Goal: Information Seeking & Learning: Compare options

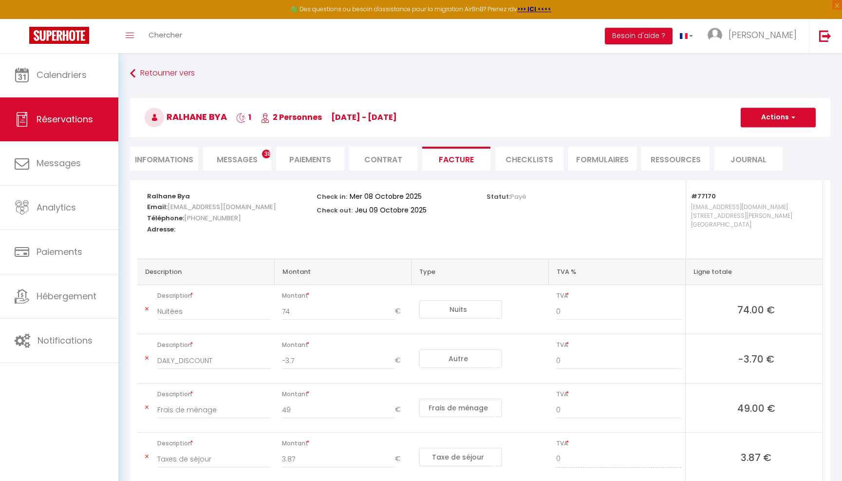
select select "other"
select select "cleaning"
select select "taxes"
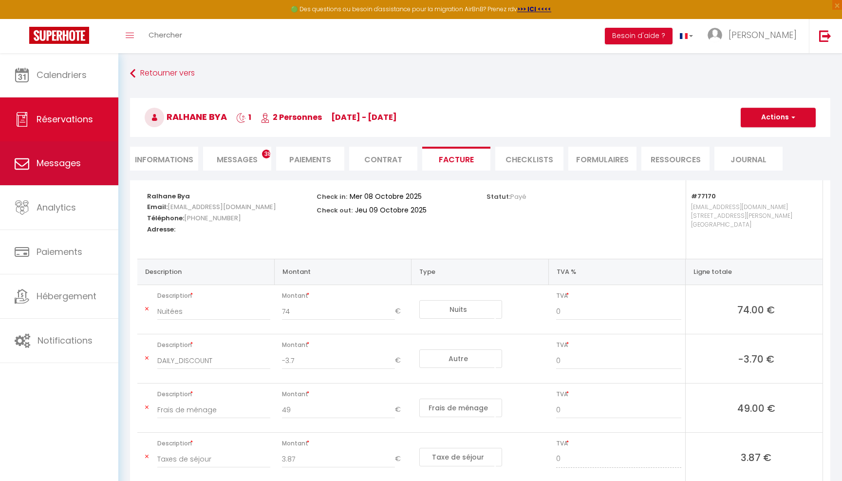
scroll to position [64, 0]
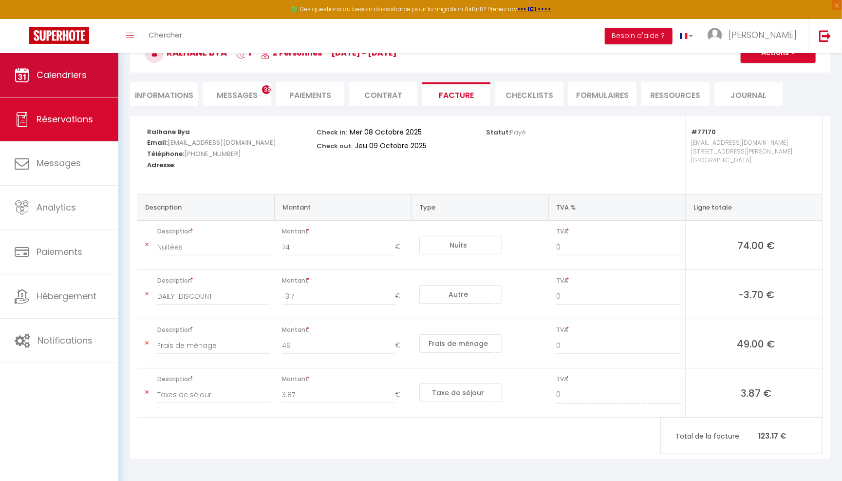
click at [82, 79] on span "Calendriers" at bounding box center [62, 75] width 50 height 12
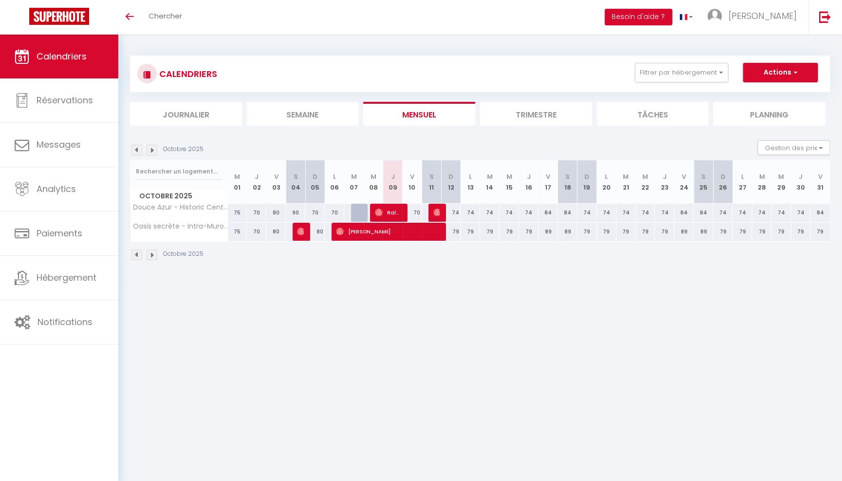
click at [391, 206] on span "Ralhane Bya" at bounding box center [388, 212] width 26 height 19
select select "OK"
select select "0"
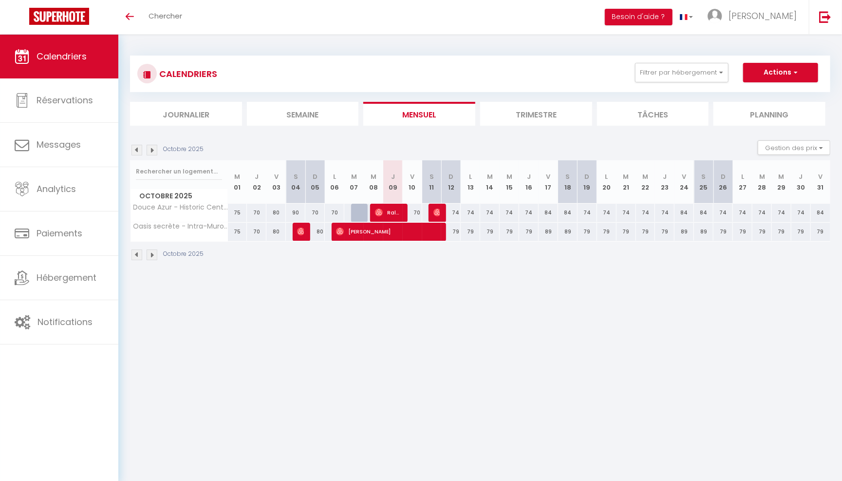
select select "1"
select select
select select "16800"
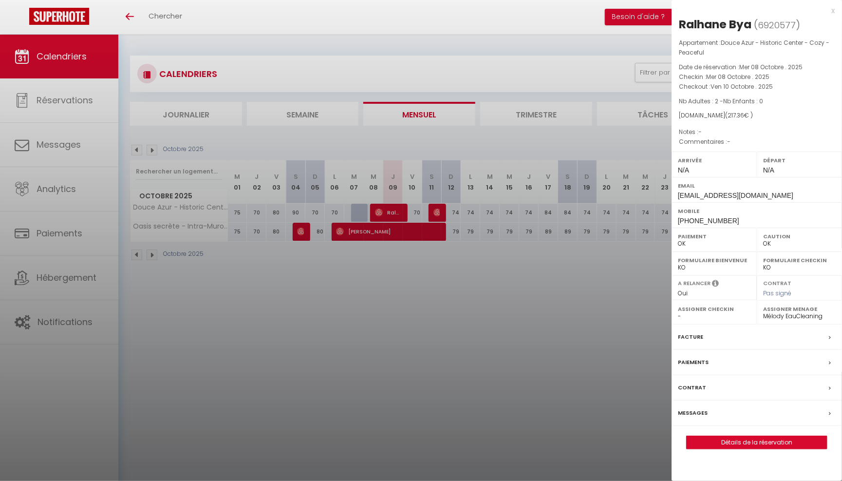
click at [719, 439] on link "Détails de la réservation" at bounding box center [757, 442] width 140 height 13
select select
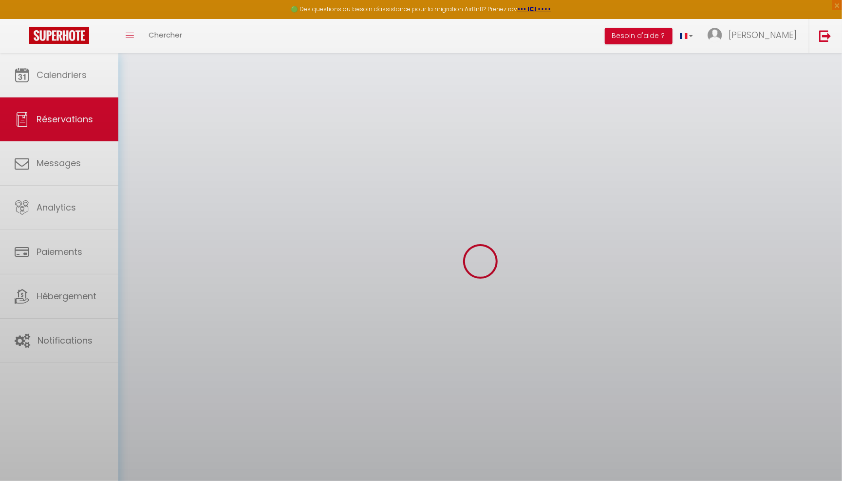
select select
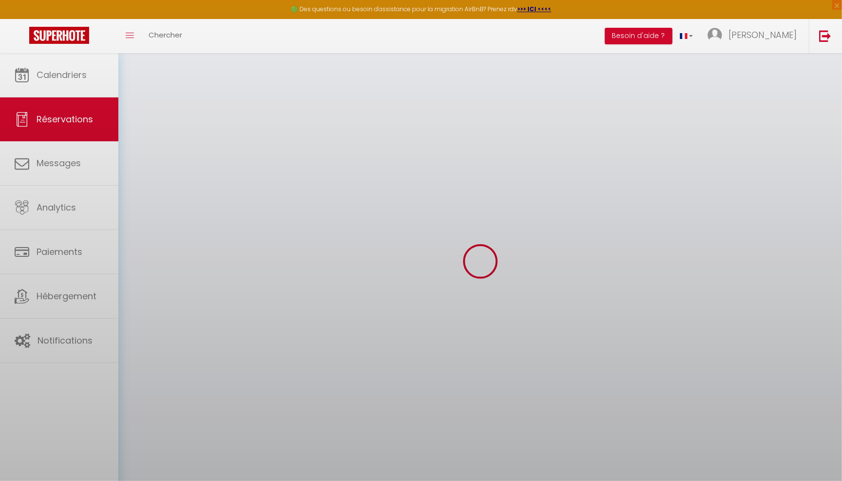
select select
checkbox input "false"
select select
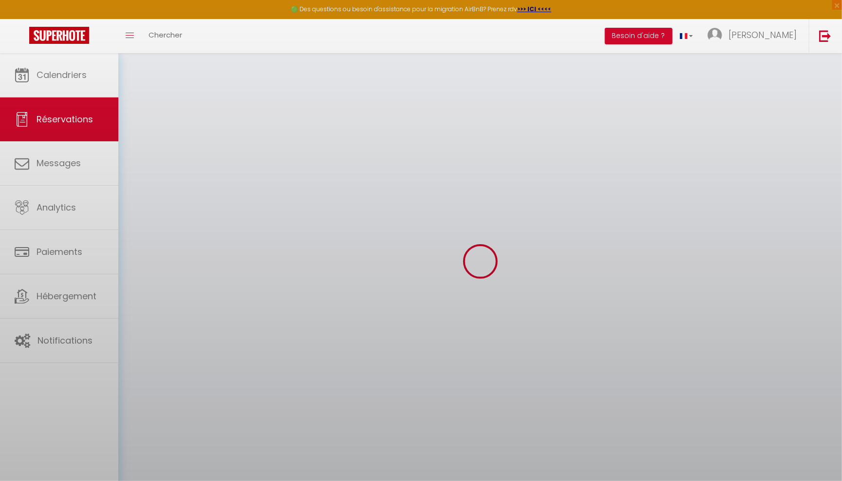
select select
checkbox input "false"
select select
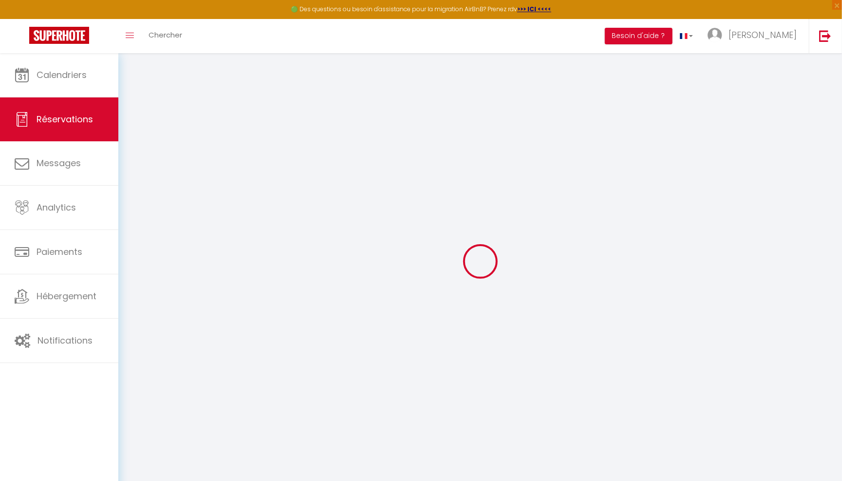
type input "Ralhane"
type input "Bya"
type input "[EMAIL_ADDRESS][DOMAIN_NAME]"
type input "[PHONE_NUMBER]"
select select
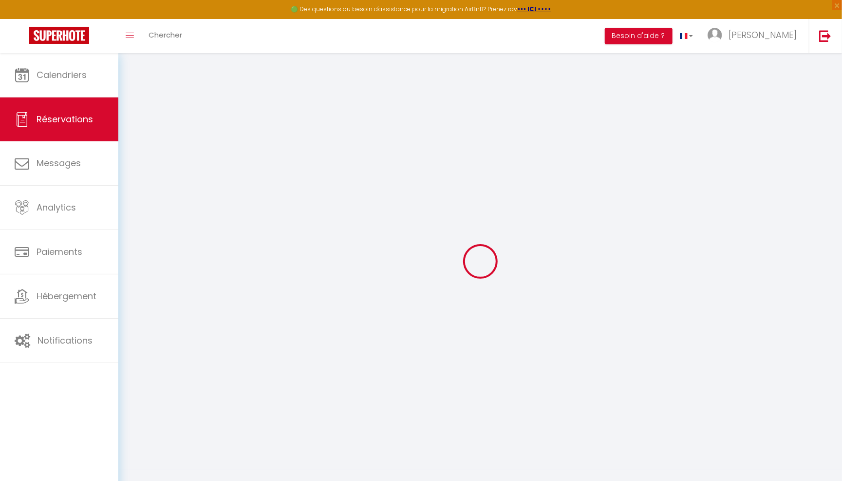
type input "37.39"
select select "77170"
select select "1"
select select
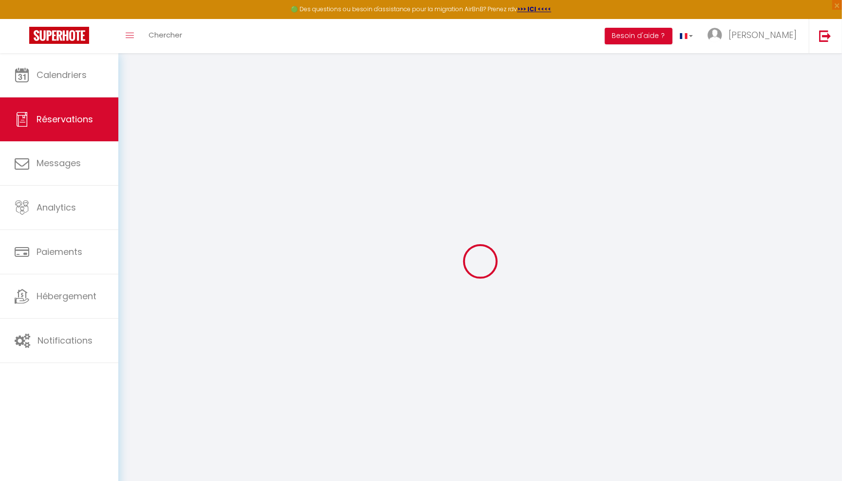
type input "2"
select select "12"
select select
type input "160"
checkbox input "false"
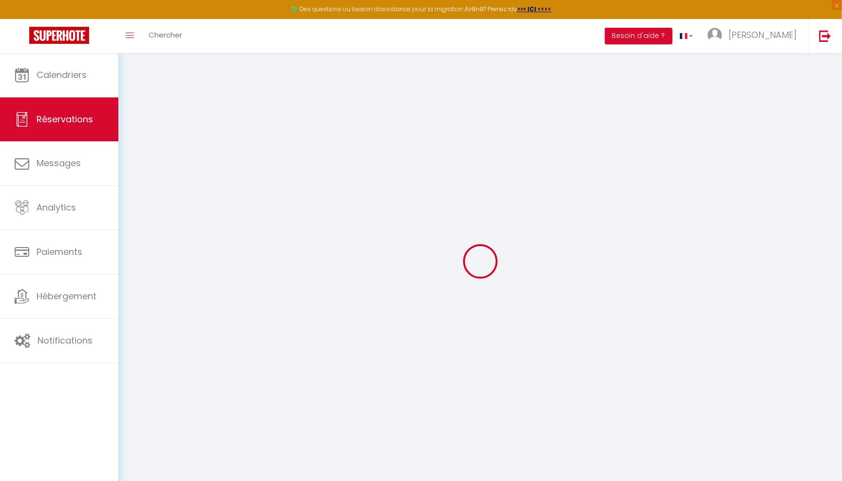
type input "8"
select select "1"
type input "0"
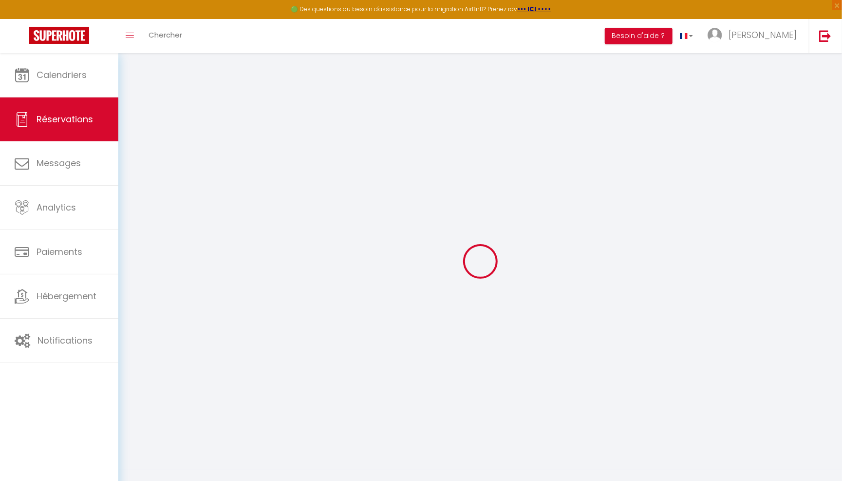
select select
select select "15"
checkbox input "false"
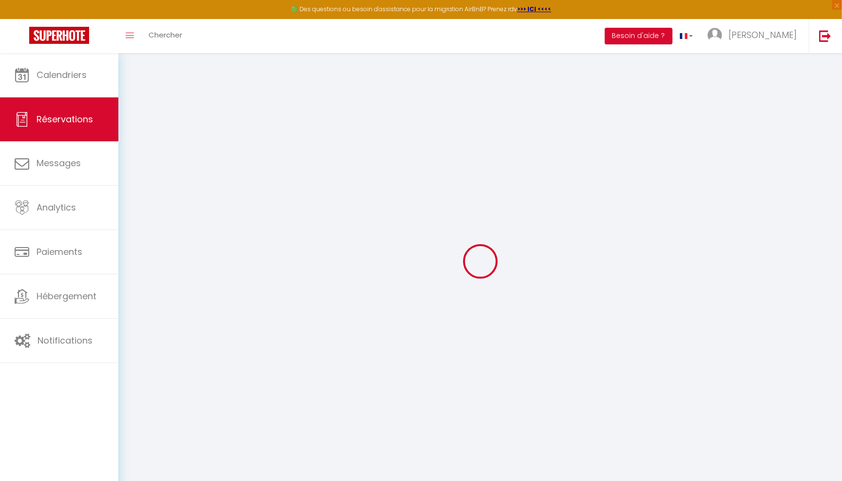
select select
checkbox input "false"
select select
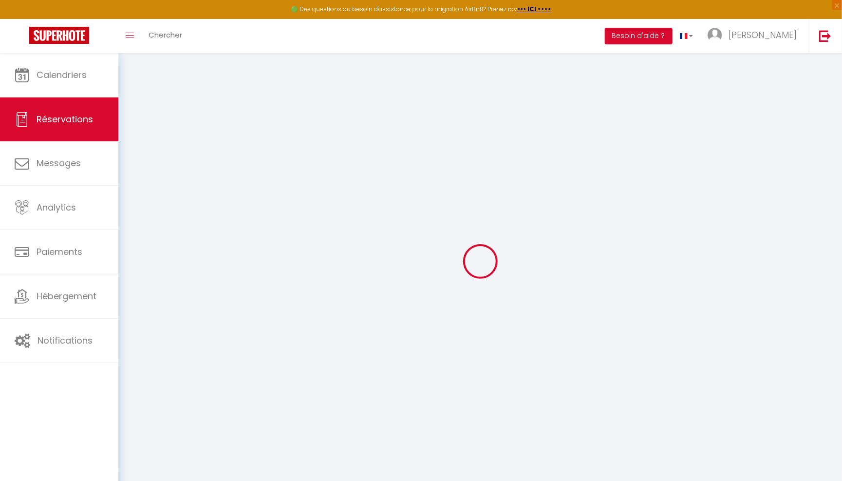
select select
checkbox input "false"
select select
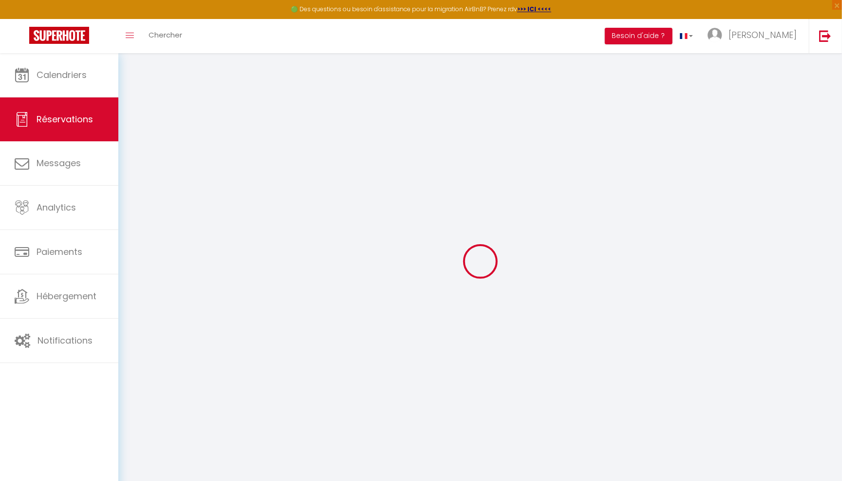
select select
checkbox input "false"
select select
type input "49"
type input "8.36"
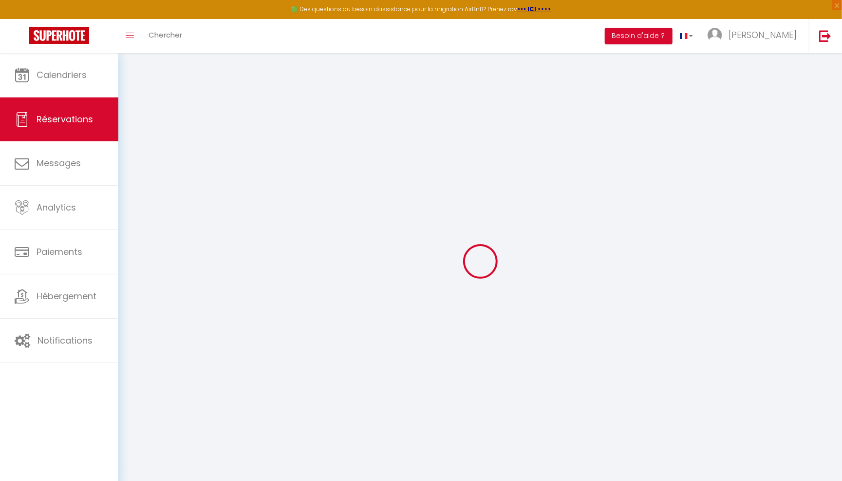
select select
checkbox input "false"
select select
checkbox input "false"
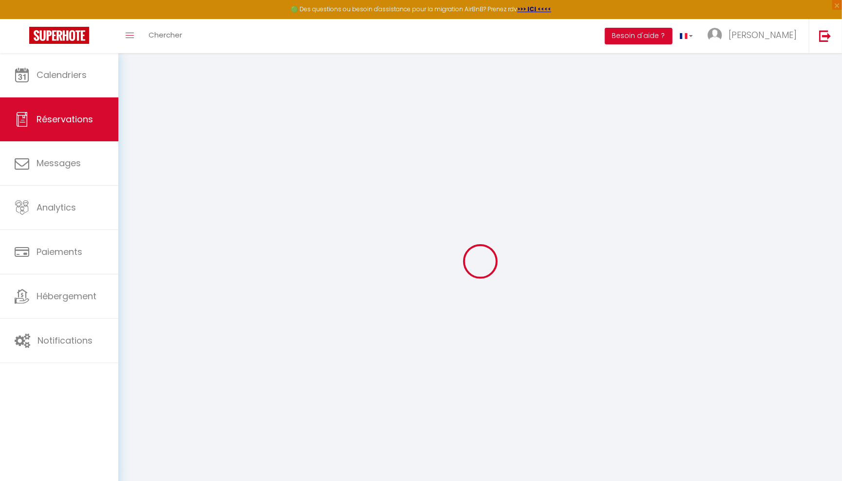
select select
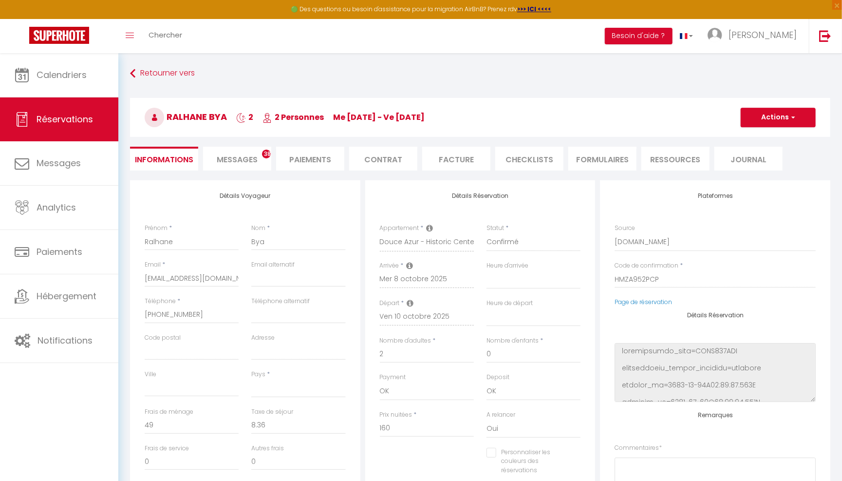
click at [250, 158] on span "Messages" at bounding box center [237, 159] width 41 height 11
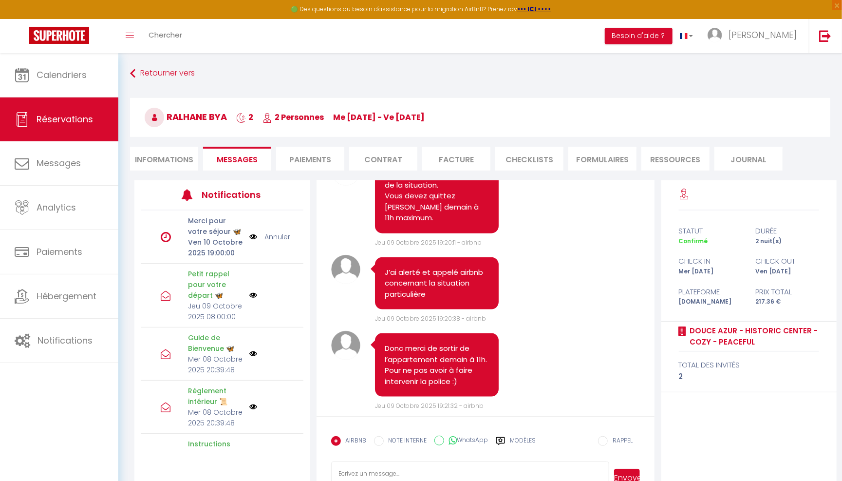
scroll to position [6806, 0]
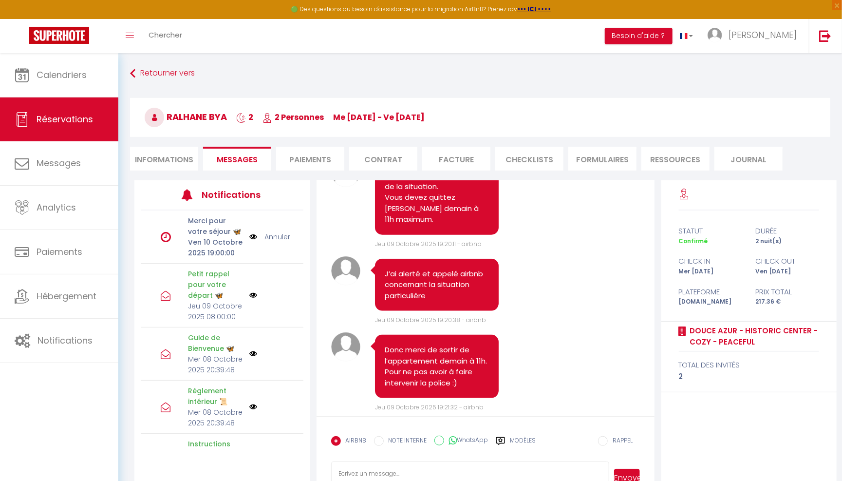
click at [323, 152] on li "Paiements" at bounding box center [310, 159] width 68 height 24
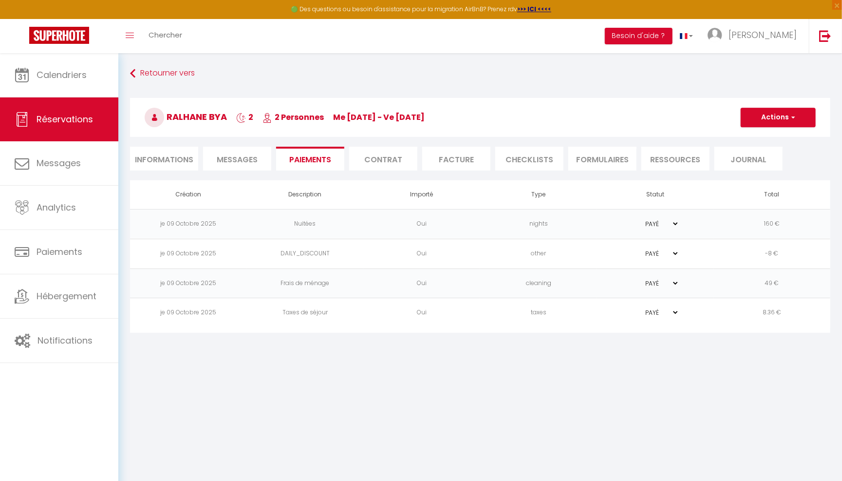
click at [372, 157] on li "Contrat" at bounding box center [383, 159] width 68 height 24
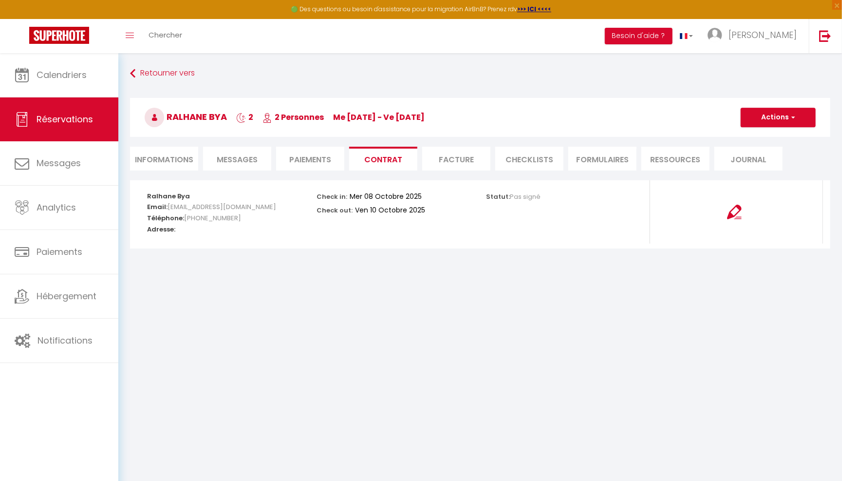
click at [449, 156] on li "Facture" at bounding box center [456, 159] width 68 height 24
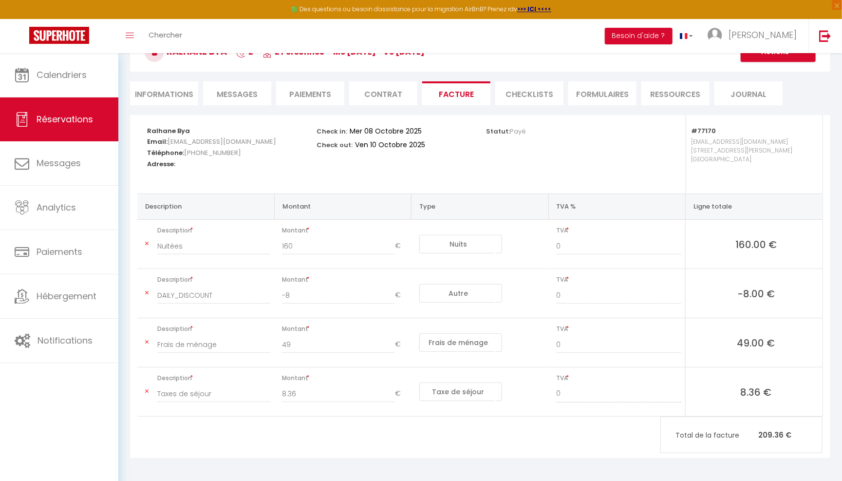
scroll to position [64, 0]
click at [535, 86] on li "CHECKLISTS" at bounding box center [529, 94] width 68 height 24
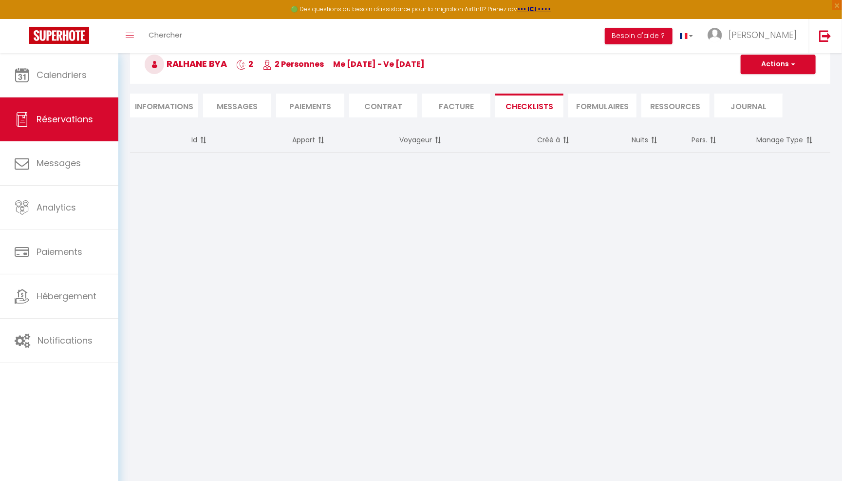
click at [589, 105] on li "FORMULAIRES" at bounding box center [602, 106] width 68 height 24
select select
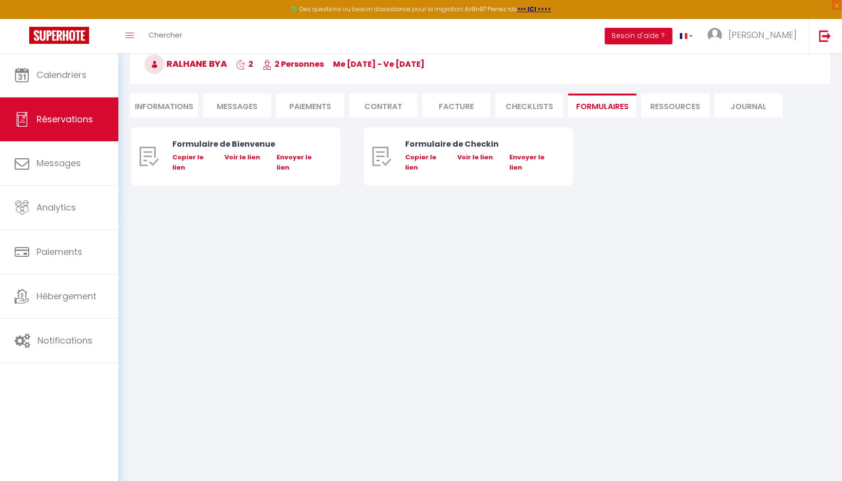
click at [674, 103] on li "Ressources" at bounding box center [676, 106] width 68 height 24
select select
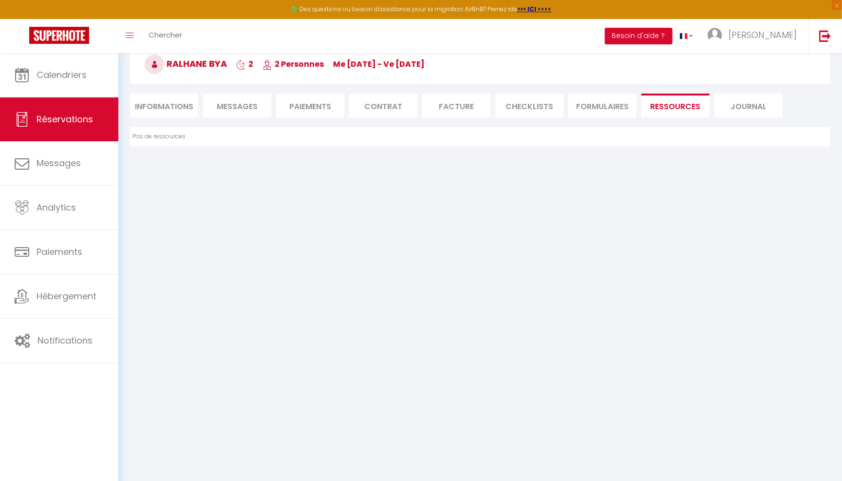
click at [750, 110] on li "Journal" at bounding box center [749, 106] width 68 height 24
select select
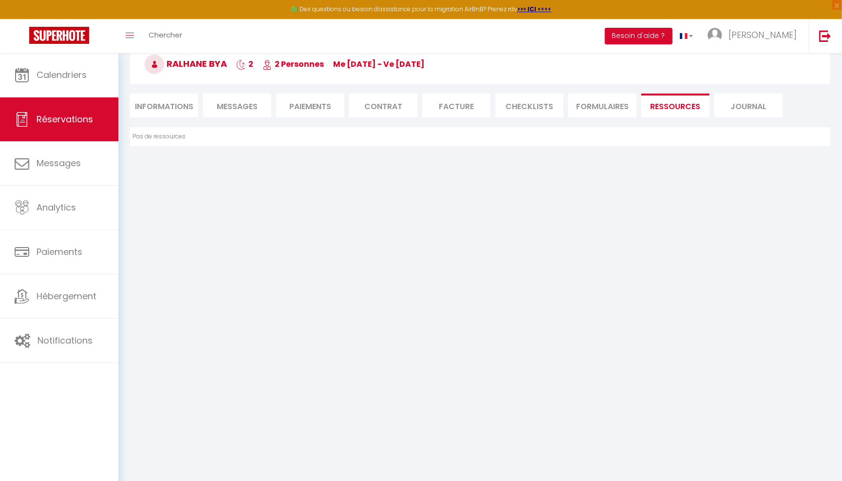
select select
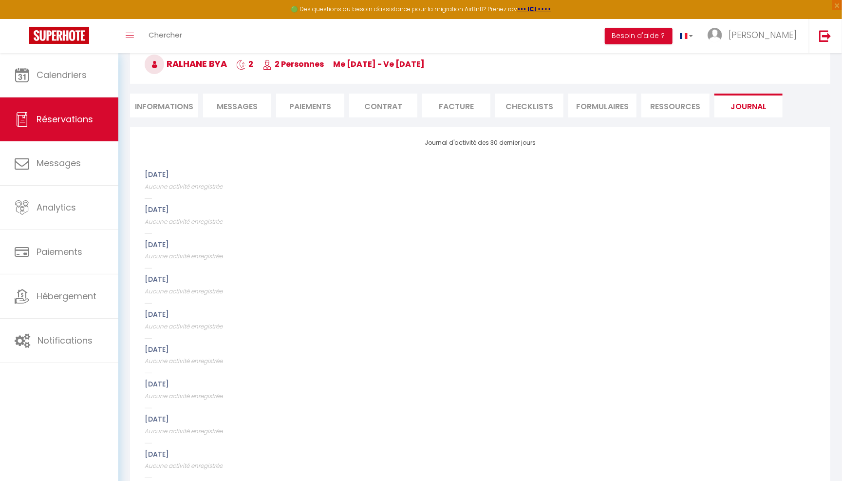
click at [175, 101] on li "Informations" at bounding box center [164, 106] width 68 height 24
select select
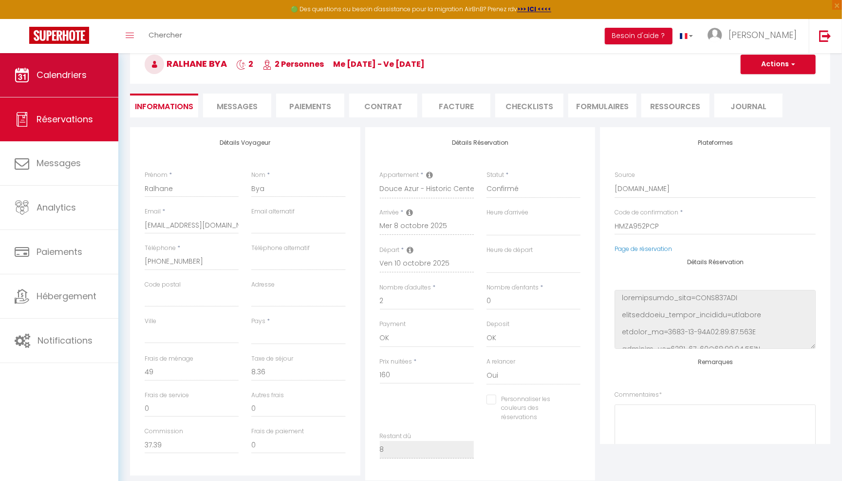
select select
checkbox input "false"
select select
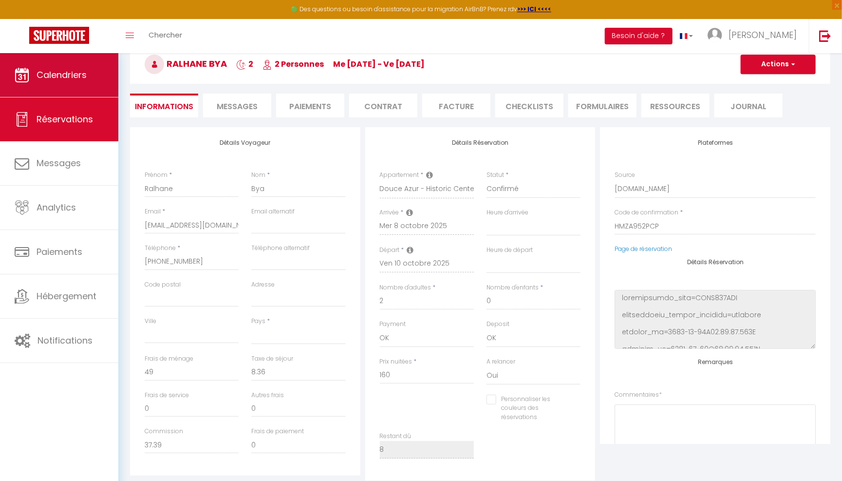
select select
checkbox input "false"
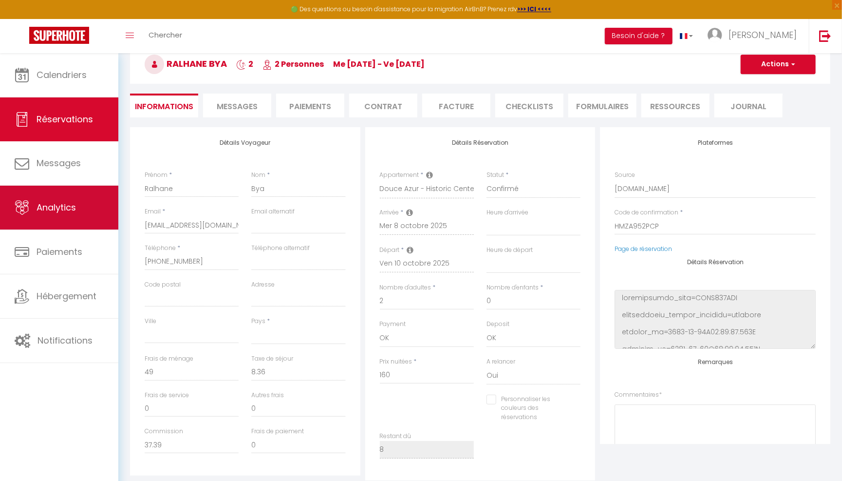
click at [77, 215] on link "Analytics" at bounding box center [59, 208] width 118 height 44
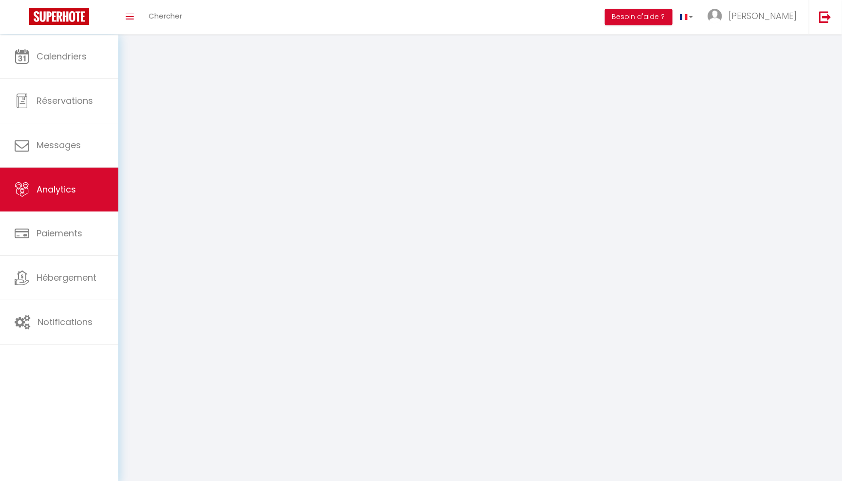
select select "2025"
select select "10"
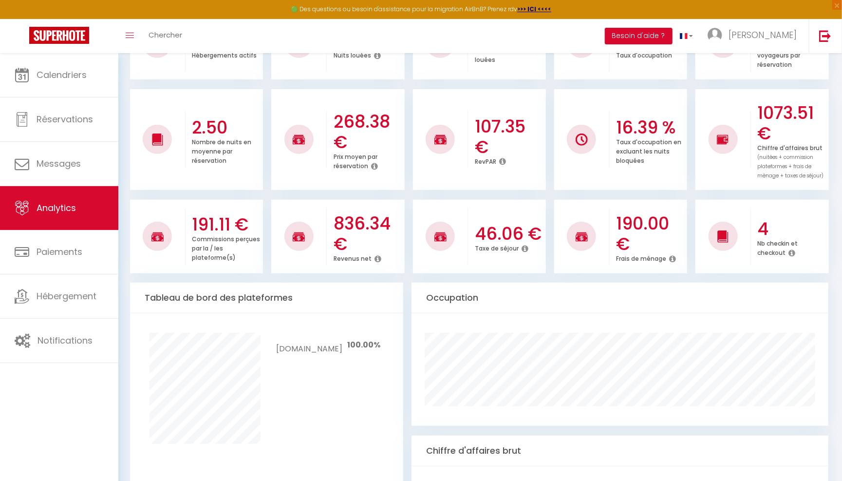
scroll to position [203, 0]
click at [793, 256] on icon at bounding box center [792, 252] width 7 height 8
click at [780, 229] on h3 "4" at bounding box center [792, 228] width 69 height 20
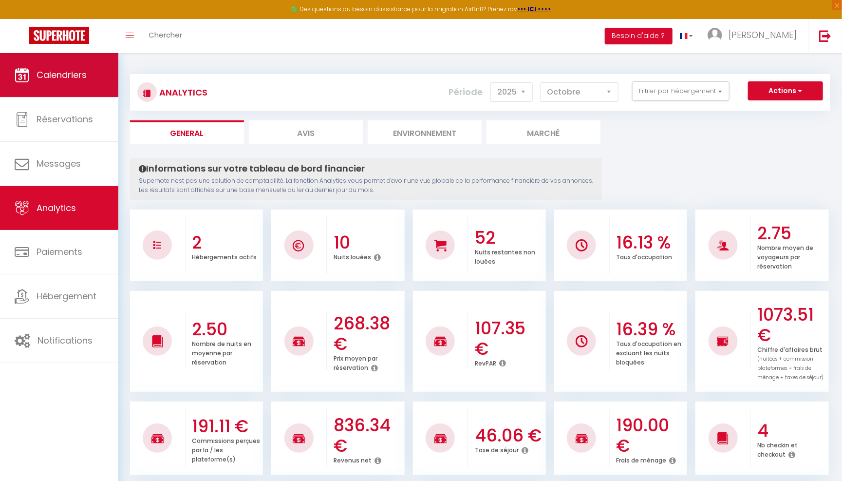
scroll to position [0, 0]
click at [79, 69] on span "Calendriers" at bounding box center [62, 75] width 50 height 12
select select
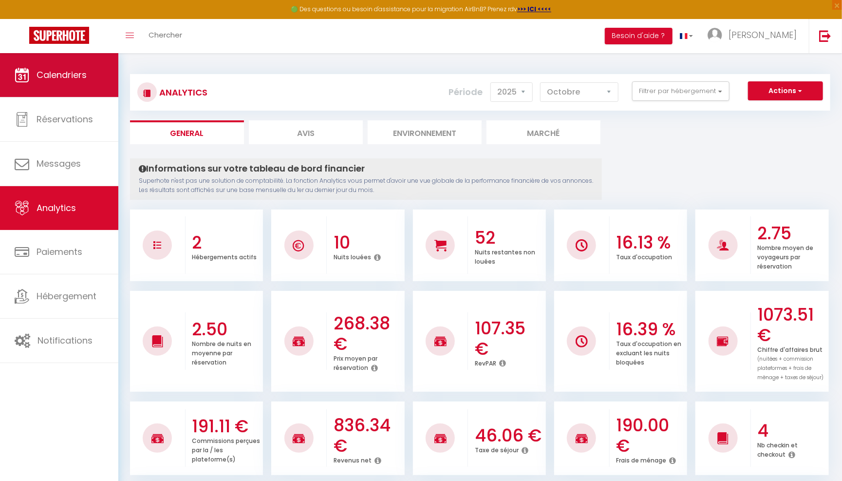
select select
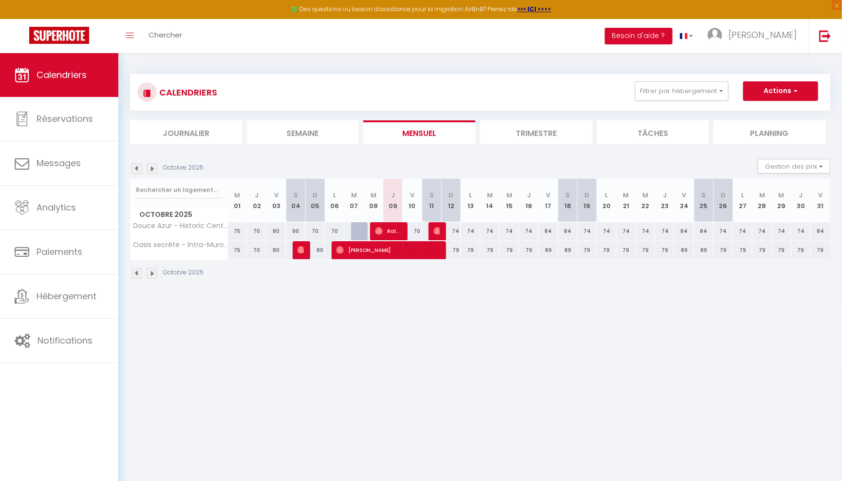
click at [439, 232] on img at bounding box center [438, 231] width 8 height 8
select select "OK"
select select "0"
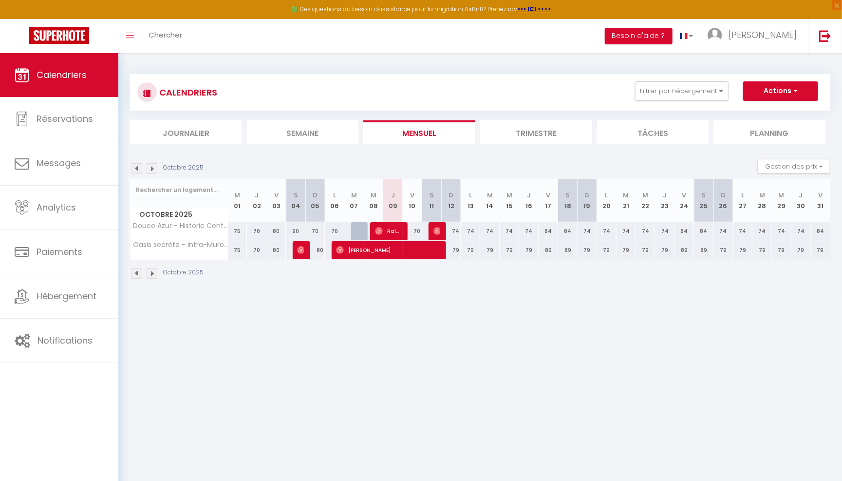
select select "1"
select select
select select "16800"
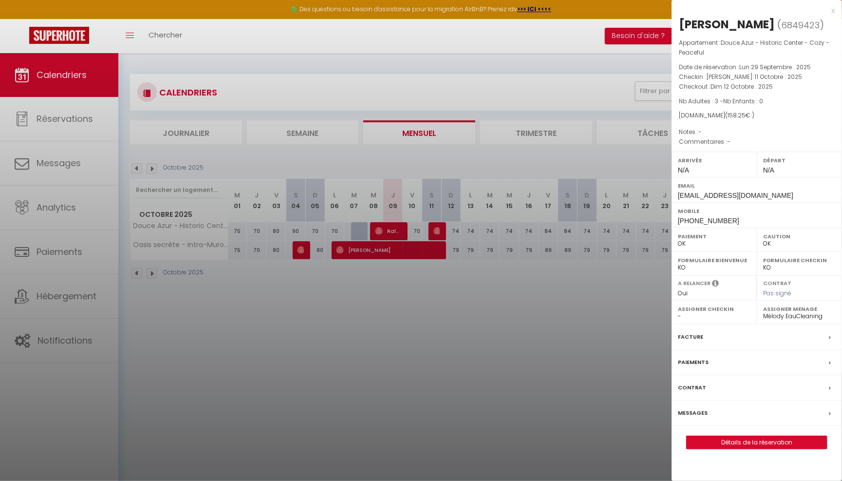
click at [833, 11] on div "x" at bounding box center [753, 11] width 163 height 12
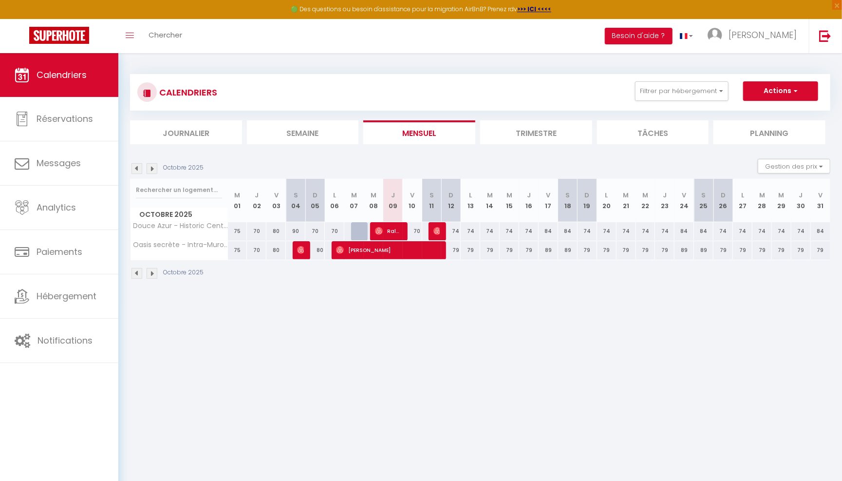
click at [456, 231] on div "74" at bounding box center [450, 231] width 19 height 18
type input "74"
type input "Dim 12 Octobre 2025"
type input "Lun 13 Octobre 2025"
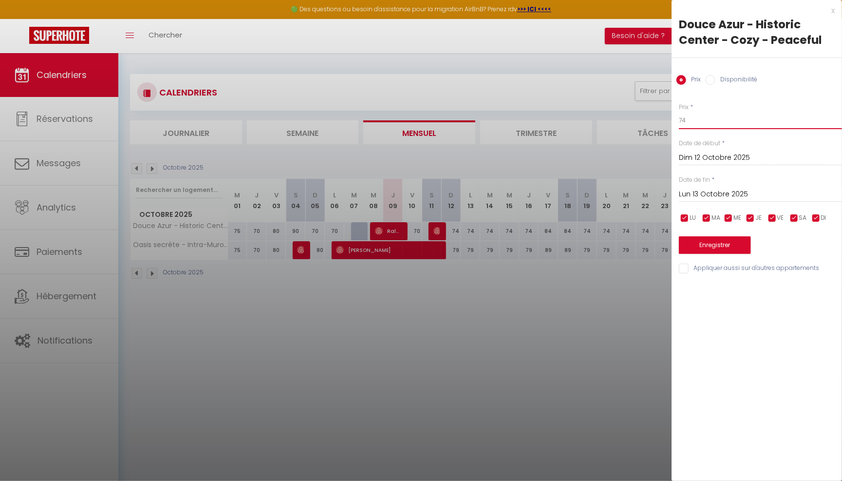
click at [690, 126] on input "74" at bounding box center [760, 121] width 163 height 18
type input "73"
click at [747, 189] on input "Lun 13 Octobre 2025" at bounding box center [760, 194] width 163 height 13
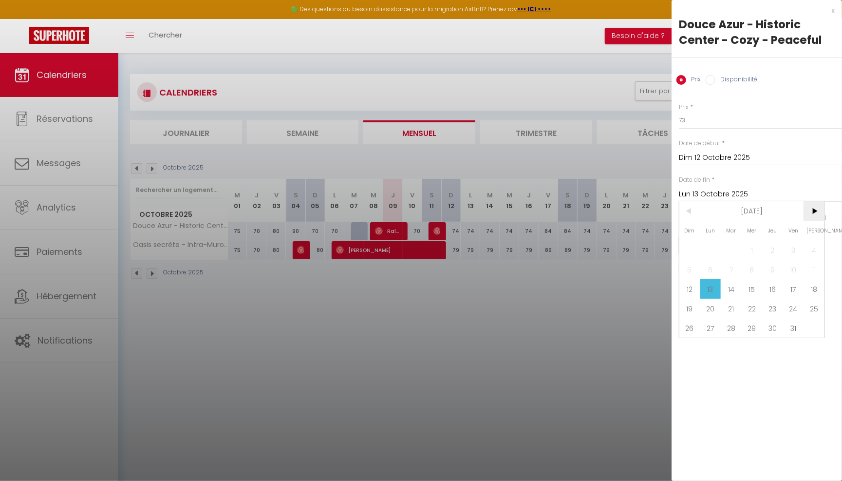
click at [816, 208] on span ">" at bounding box center [814, 210] width 21 height 19
click at [687, 274] on span "2" at bounding box center [690, 269] width 21 height 19
type input "Dim 02 Novembre 2025"
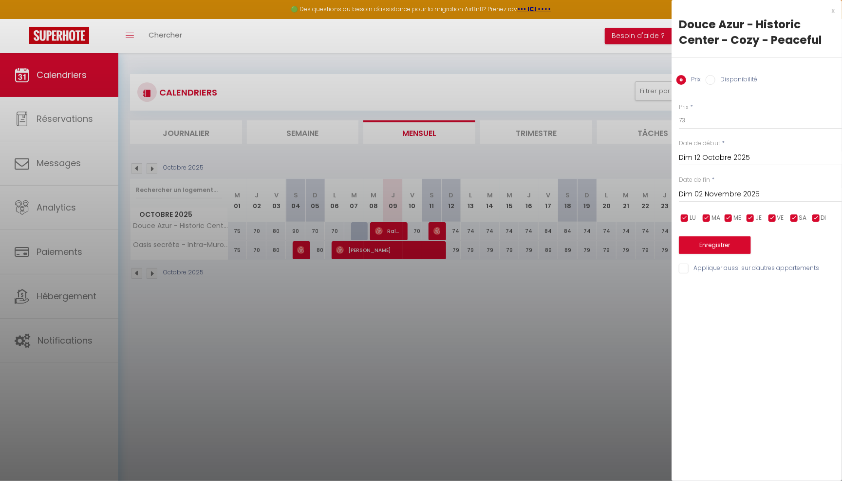
click at [774, 216] on input "checkbox" at bounding box center [773, 218] width 10 height 10
checkbox input "false"
click at [796, 216] on input "checkbox" at bounding box center [795, 218] width 10 height 10
checkbox input "false"
click at [735, 242] on button "Enregistrer" at bounding box center [715, 245] width 72 height 18
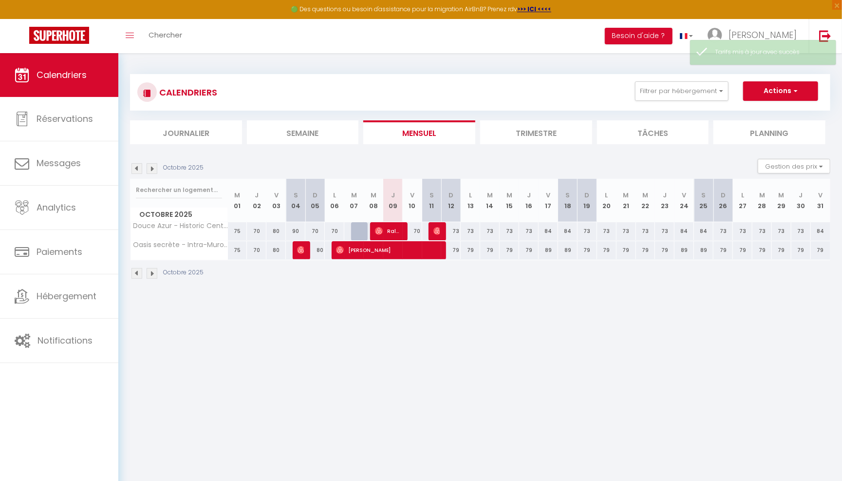
click at [453, 251] on div "79" at bounding box center [450, 250] width 19 height 18
type input "79"
type input "Dim 12 Octobre 2025"
type input "Lun 13 Octobre 2025"
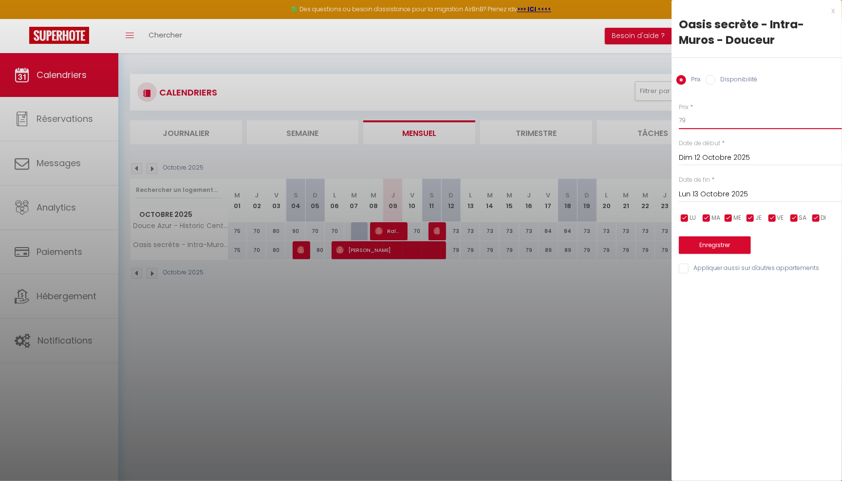
click at [700, 119] on input "79" at bounding box center [760, 121] width 163 height 18
type input "78"
click at [773, 219] on input "checkbox" at bounding box center [773, 218] width 10 height 10
checkbox input "false"
click at [801, 219] on span "SA" at bounding box center [803, 217] width 8 height 9
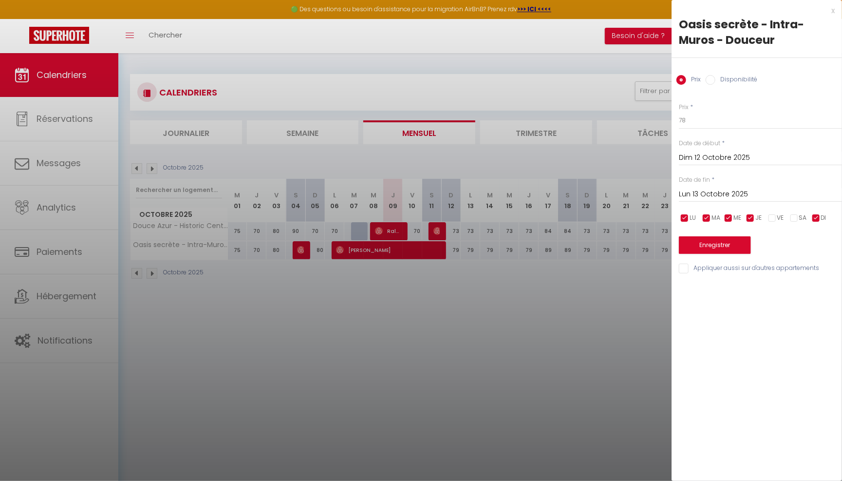
checkbox input "false"
click at [723, 154] on input "Dim 12 Octobre 2025" at bounding box center [760, 157] width 163 height 13
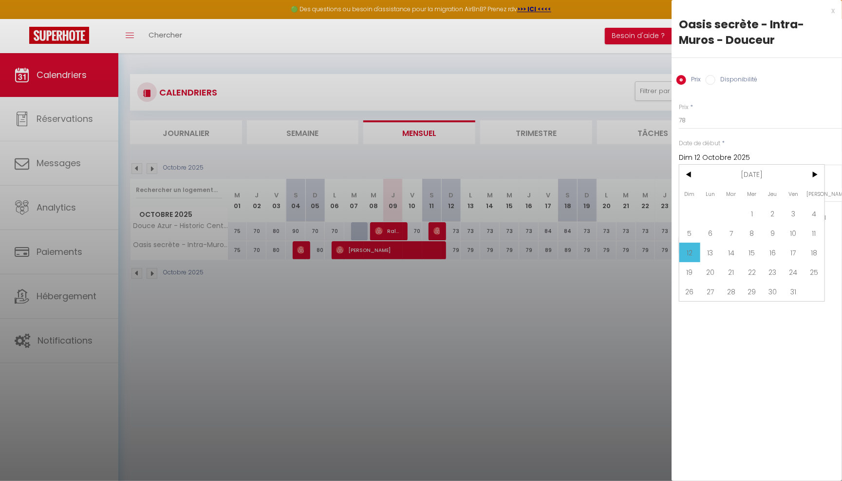
click at [793, 157] on input "Dim 12 Octobre 2025" at bounding box center [760, 157] width 163 height 13
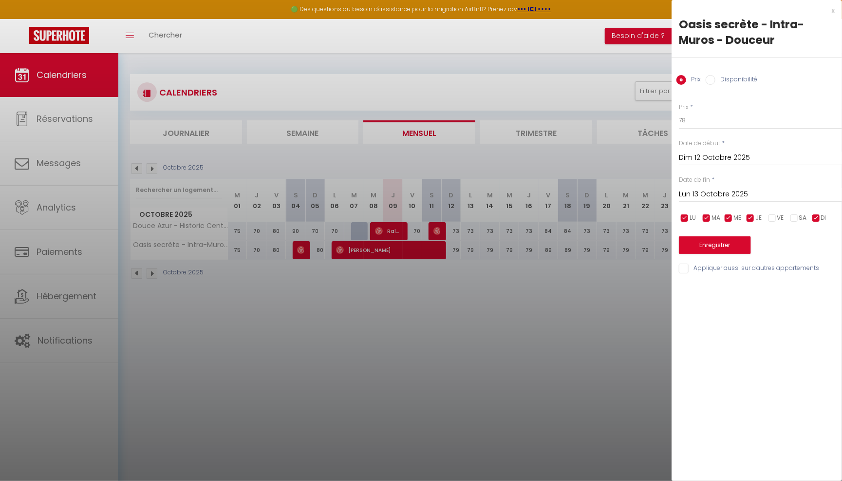
click at [756, 194] on input "Lun 13 Octobre 2025" at bounding box center [760, 194] width 163 height 13
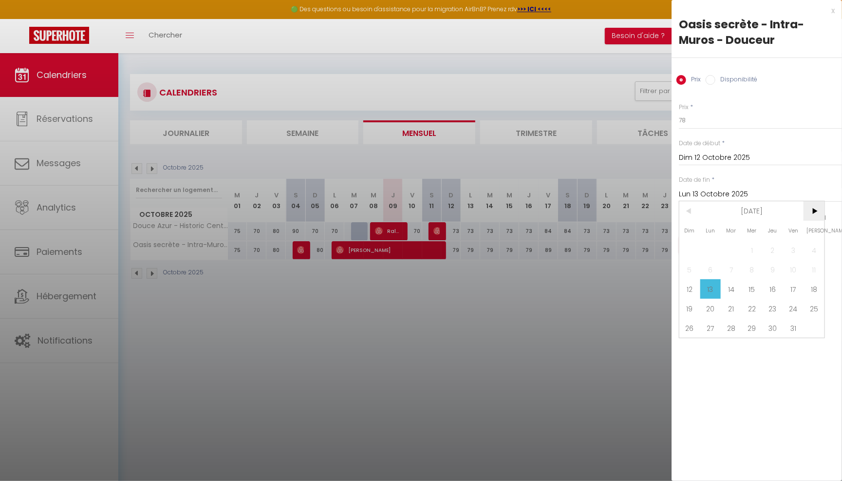
click at [820, 210] on span ">" at bounding box center [814, 210] width 21 height 19
click at [811, 244] on span "1" at bounding box center [814, 249] width 21 height 19
type input "Sam 01 Novembre 2025"
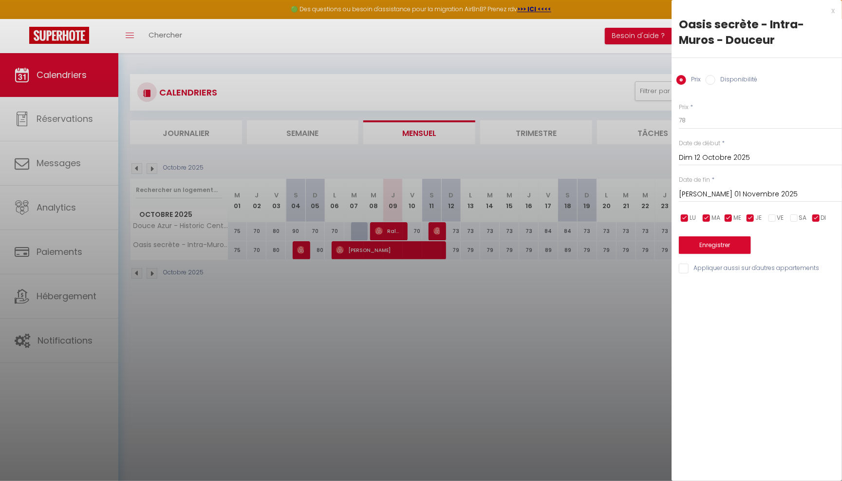
click at [726, 238] on button "Enregistrer" at bounding box center [715, 245] width 72 height 18
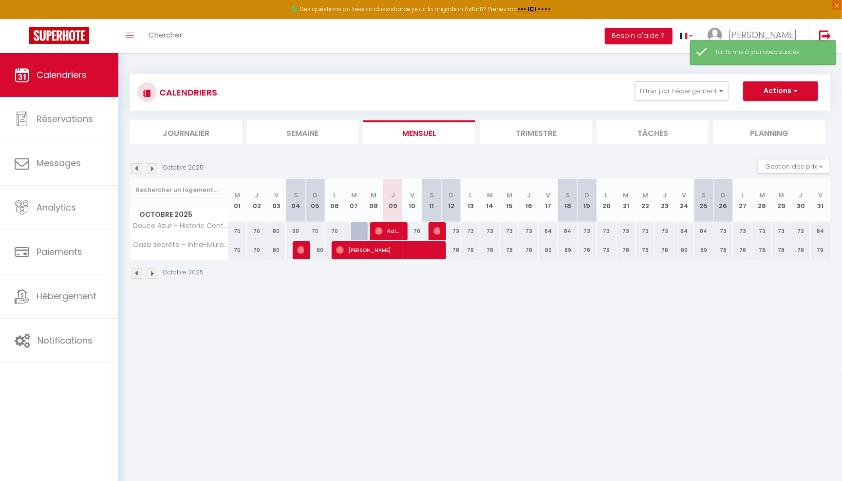
click at [551, 232] on div "84" at bounding box center [548, 231] width 19 height 18
type input "84"
type input "Ven 17 Octobre 2025"
type input "Sam 18 Octobre 2025"
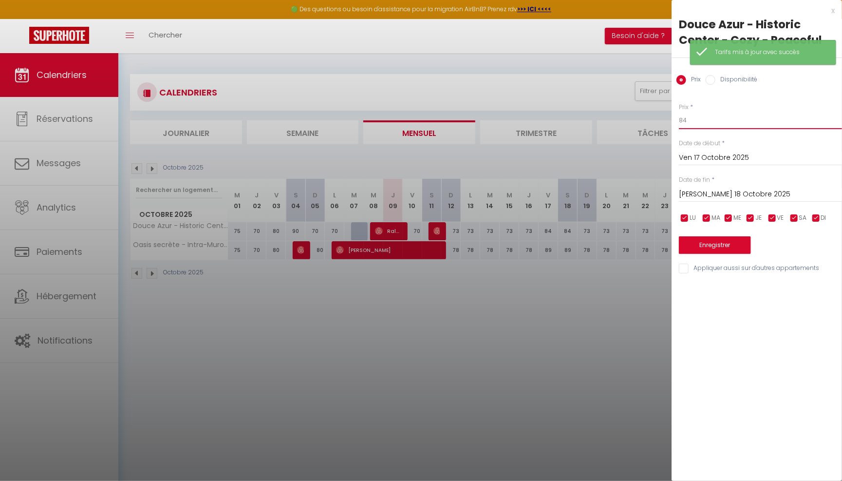
click at [710, 124] on input "84" at bounding box center [760, 121] width 163 height 18
type input "83"
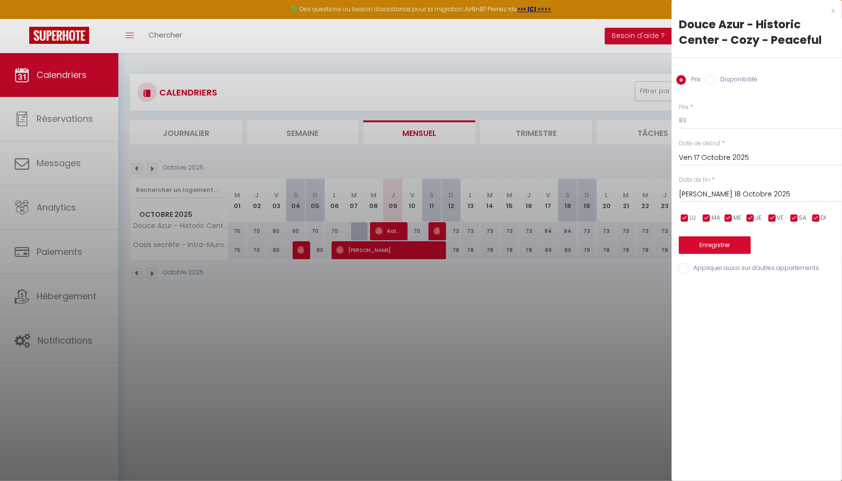
click at [681, 218] on input "checkbox" at bounding box center [685, 218] width 10 height 10
checkbox input "false"
click at [712, 219] on span "MA" at bounding box center [716, 217] width 9 height 9
checkbox input "false"
click at [730, 219] on input "checkbox" at bounding box center [729, 218] width 10 height 10
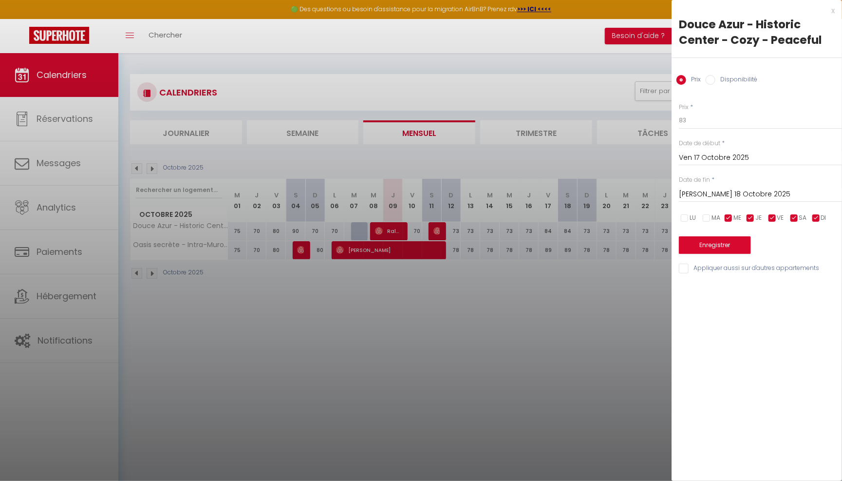
checkbox input "false"
click at [753, 219] on input "checkbox" at bounding box center [751, 218] width 10 height 10
checkbox input "false"
click at [819, 216] on input "checkbox" at bounding box center [817, 218] width 10 height 10
checkbox input "false"
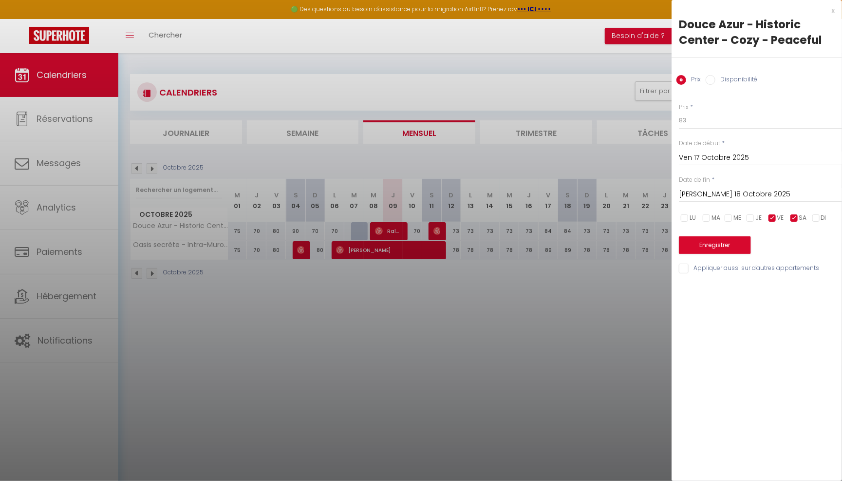
click at [781, 197] on input "Sam 18 Octobre 2025" at bounding box center [760, 194] width 163 height 13
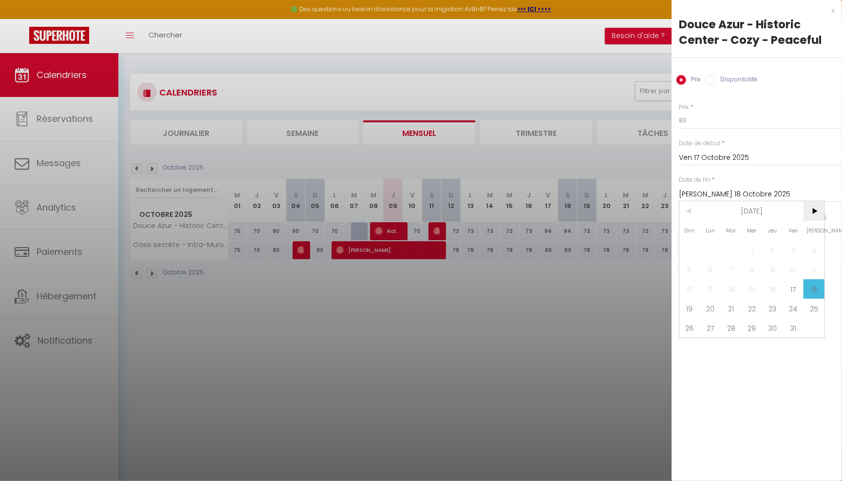
click at [807, 212] on span ">" at bounding box center [814, 210] width 21 height 19
click at [824, 251] on span "1" at bounding box center [814, 249] width 21 height 19
type input "Sam 01 Novembre 2025"
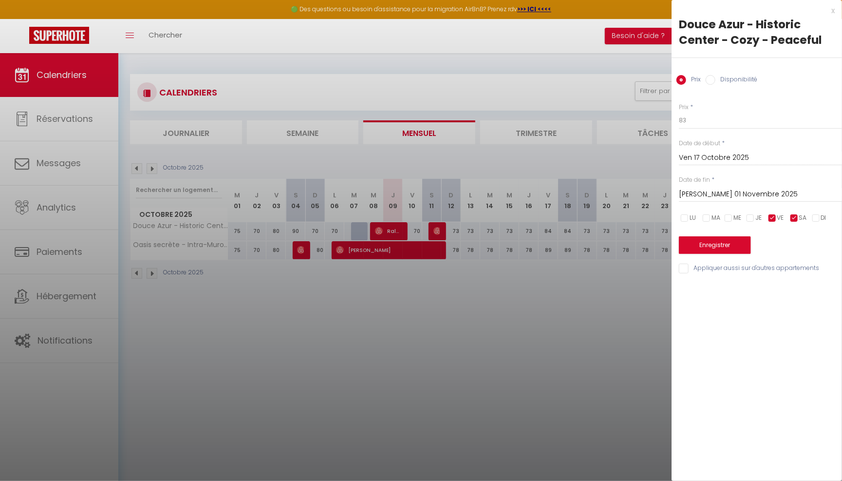
click at [733, 242] on button "Enregistrer" at bounding box center [715, 245] width 72 height 18
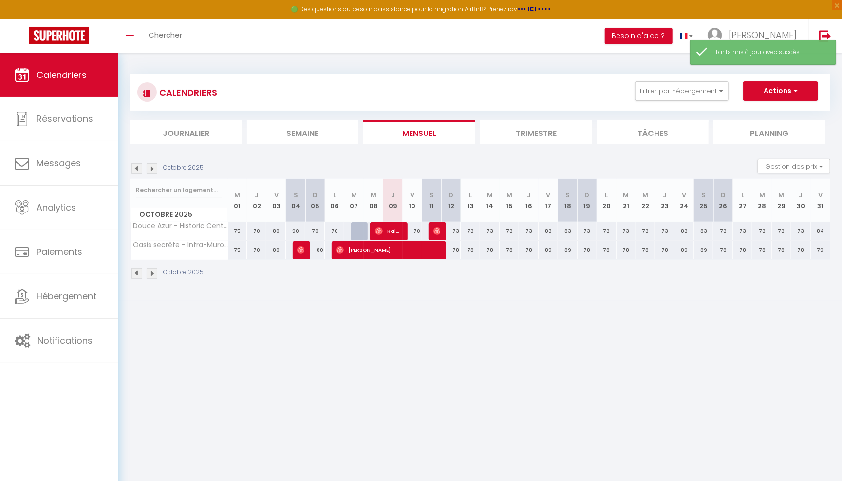
click at [551, 248] on div "89" at bounding box center [548, 250] width 19 height 18
type input "89"
type input "Ven 17 Octobre 2025"
type input "Sam 18 Octobre 2025"
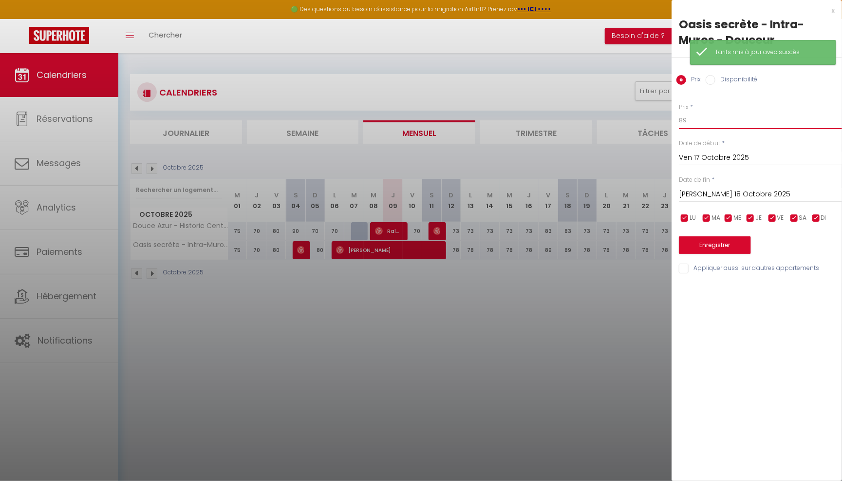
click at [695, 119] on input "89" at bounding box center [760, 121] width 163 height 18
type input "88"
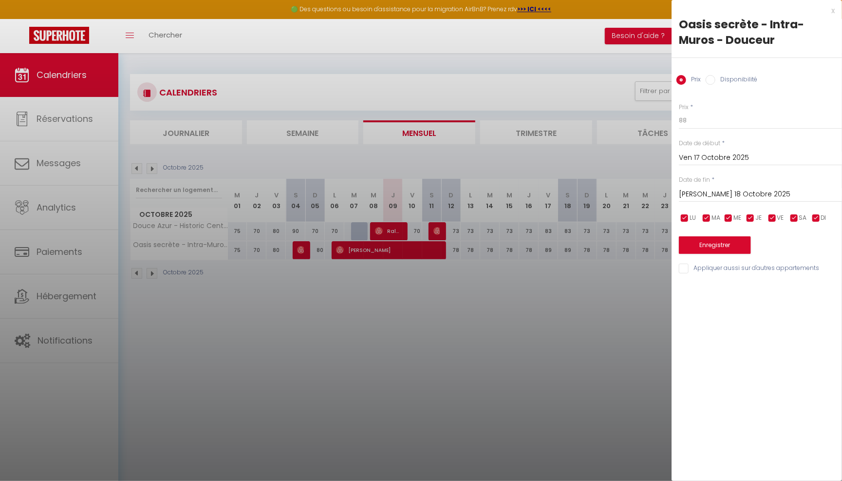
click at [711, 189] on input "Sam 18 Octobre 2025" at bounding box center [760, 194] width 163 height 13
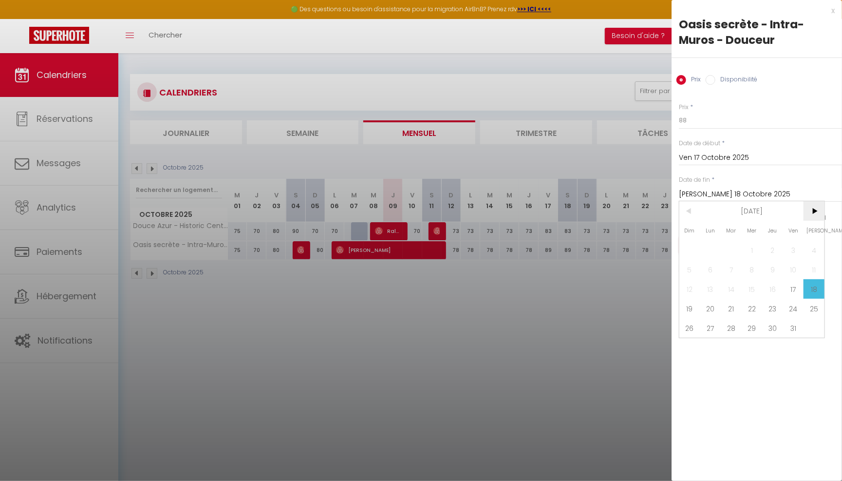
click at [817, 204] on span ">" at bounding box center [814, 210] width 21 height 19
click at [824, 252] on span "1" at bounding box center [814, 249] width 21 height 19
type input "Sam 01 Novembre 2025"
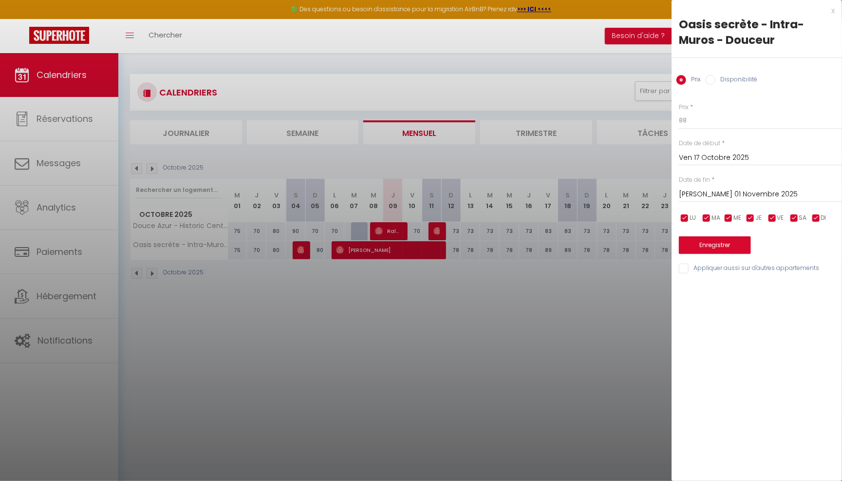
click at [752, 218] on input "checkbox" at bounding box center [751, 218] width 10 height 10
checkbox input "false"
click at [732, 218] on input "checkbox" at bounding box center [729, 218] width 10 height 10
checkbox input "false"
click at [705, 218] on input "checkbox" at bounding box center [707, 218] width 10 height 10
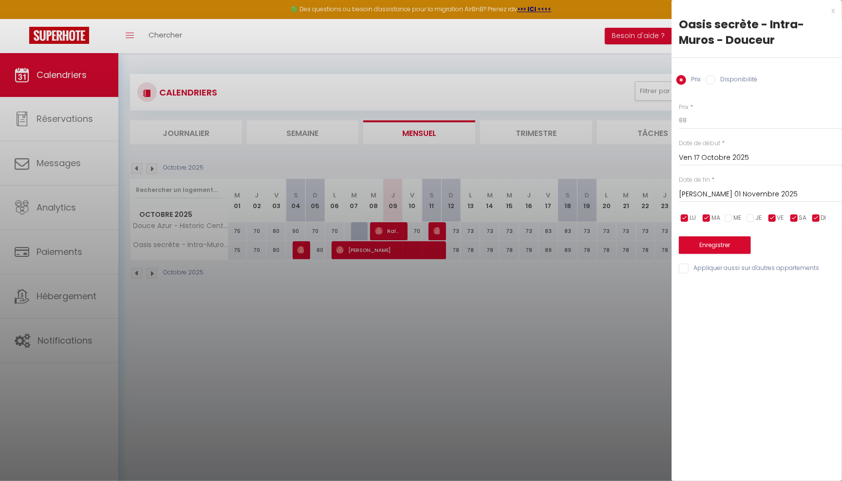
checkbox input "false"
click at [687, 216] on input "checkbox" at bounding box center [685, 218] width 10 height 10
checkbox input "false"
click at [817, 217] on input "checkbox" at bounding box center [817, 218] width 10 height 10
checkbox input "false"
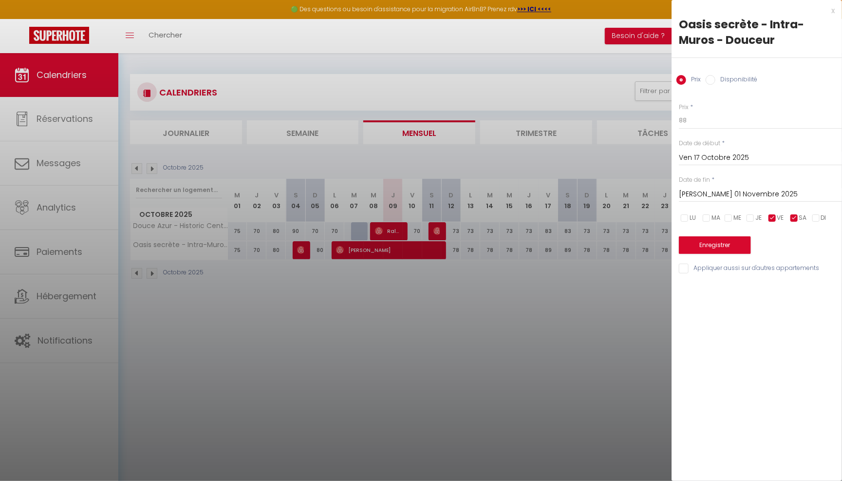
click at [733, 242] on button "Enregistrer" at bounding box center [715, 245] width 72 height 18
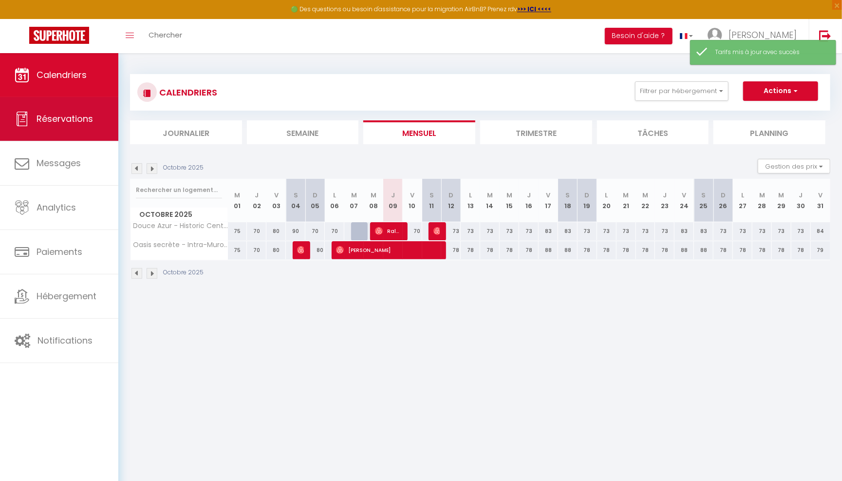
click at [99, 138] on link "Réservations" at bounding box center [59, 119] width 118 height 44
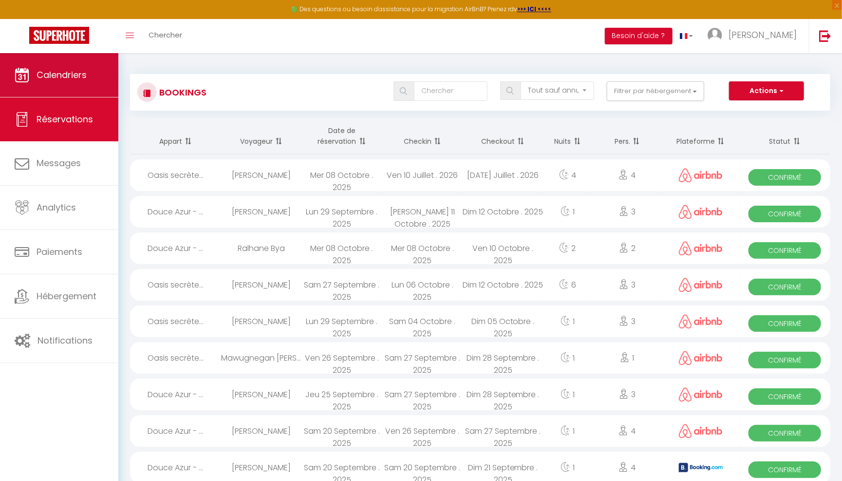
click at [92, 84] on link "Calendriers" at bounding box center [59, 75] width 118 height 44
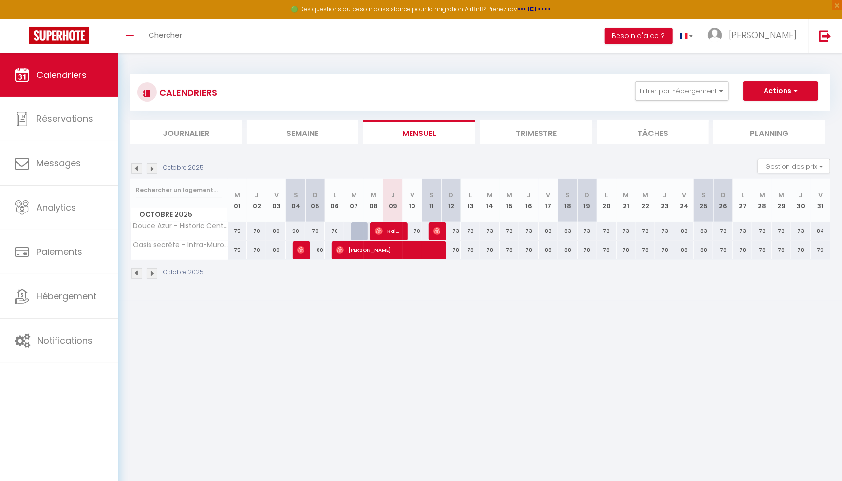
click at [218, 126] on li "Journalier" at bounding box center [186, 132] width 112 height 24
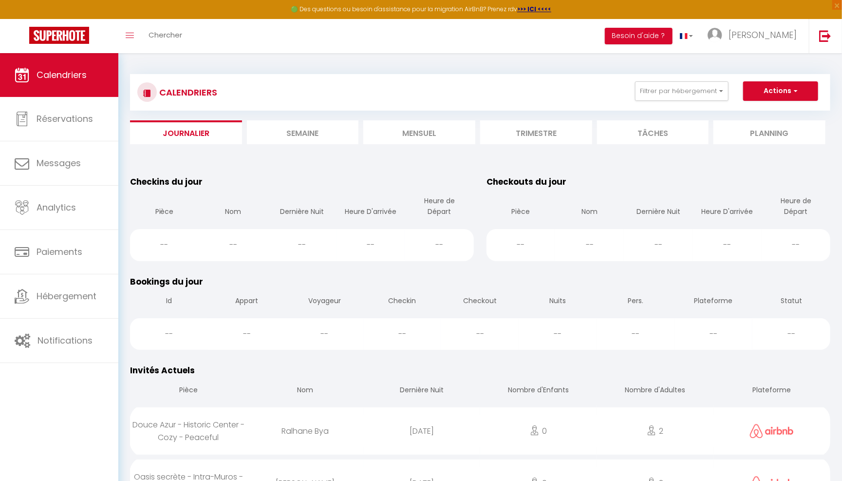
click at [407, 126] on li "Mensuel" at bounding box center [419, 132] width 112 height 24
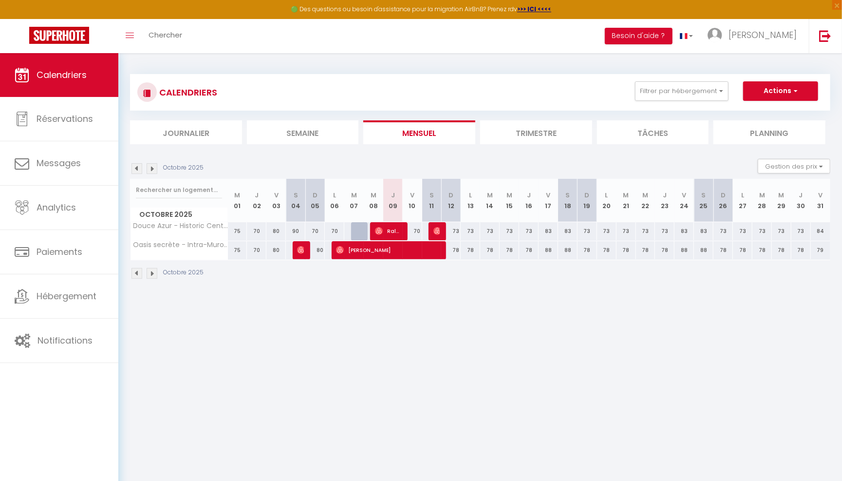
click at [557, 129] on li "Trimestre" at bounding box center [536, 132] width 112 height 24
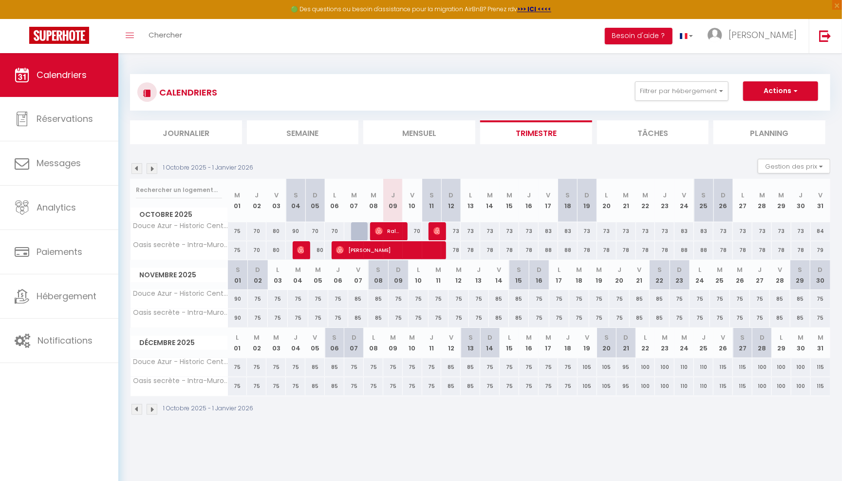
click at [427, 132] on li "Mensuel" at bounding box center [419, 132] width 112 height 24
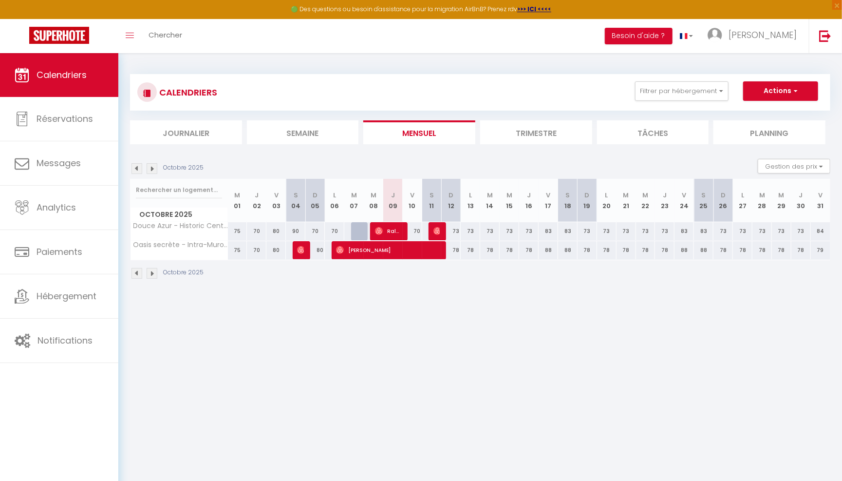
click at [633, 133] on li "Tâches" at bounding box center [653, 132] width 112 height 24
select select
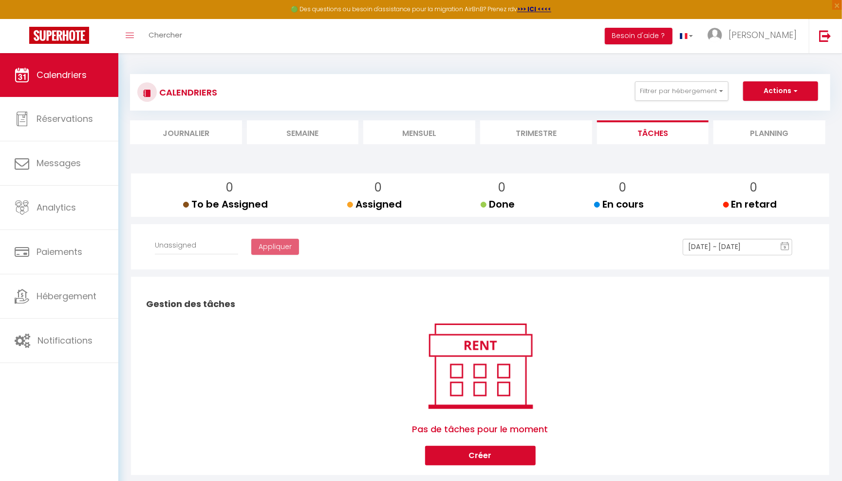
click at [770, 128] on li "Planning" at bounding box center [770, 132] width 112 height 24
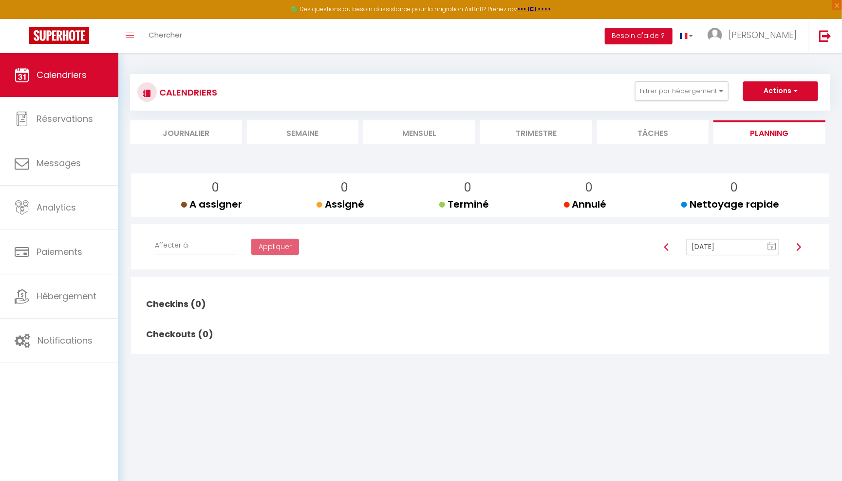
click at [427, 125] on li "Mensuel" at bounding box center [419, 132] width 112 height 24
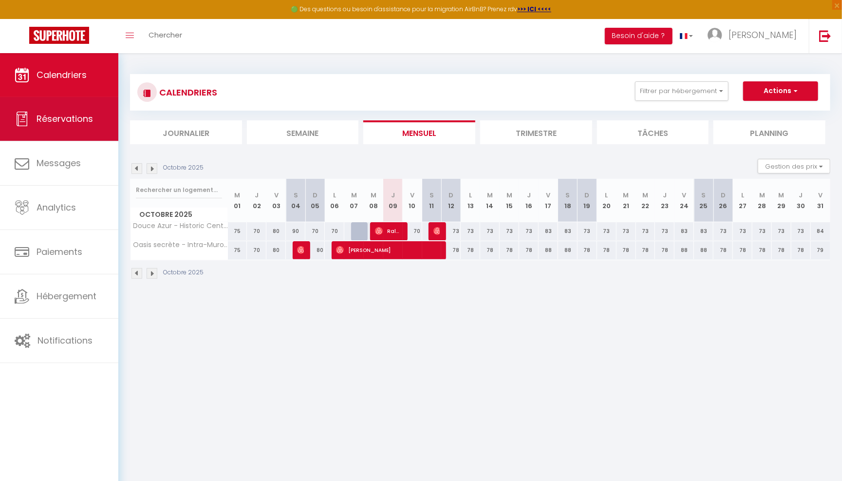
click at [72, 126] on link "Réservations" at bounding box center [59, 119] width 118 height 44
select select "not_cancelled"
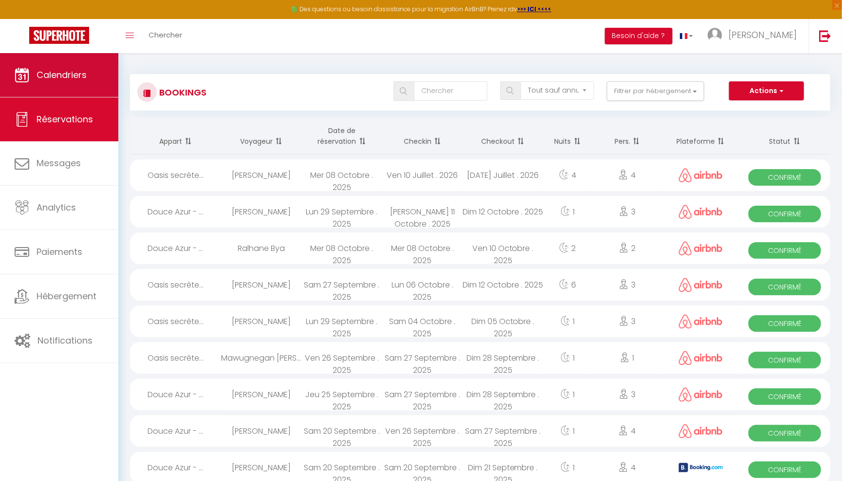
click at [69, 90] on link "Calendriers" at bounding box center [59, 75] width 118 height 44
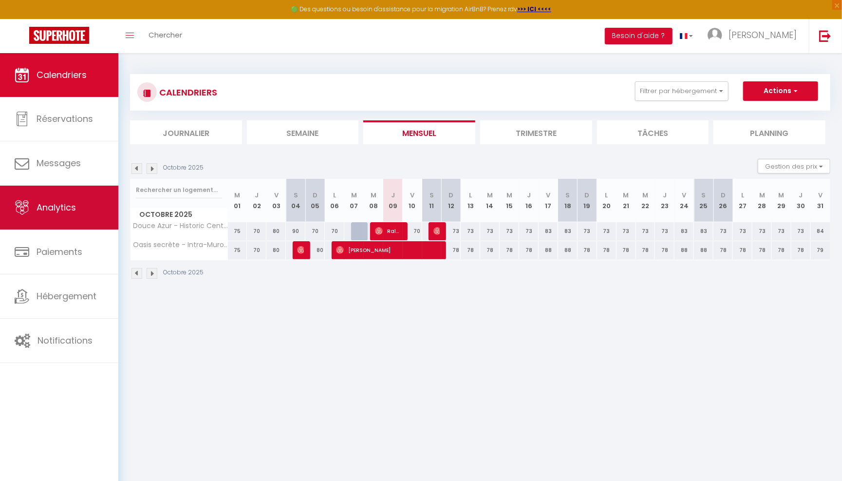
click at [70, 219] on link "Analytics" at bounding box center [59, 208] width 118 height 44
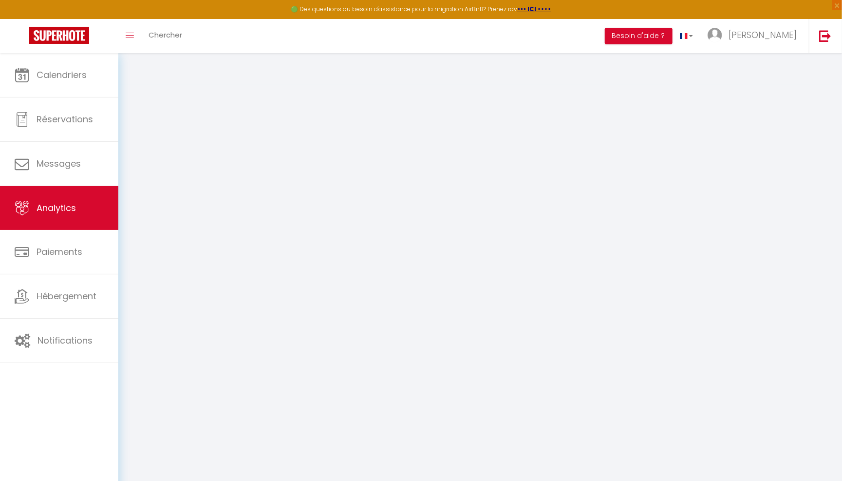
select select "2025"
select select "10"
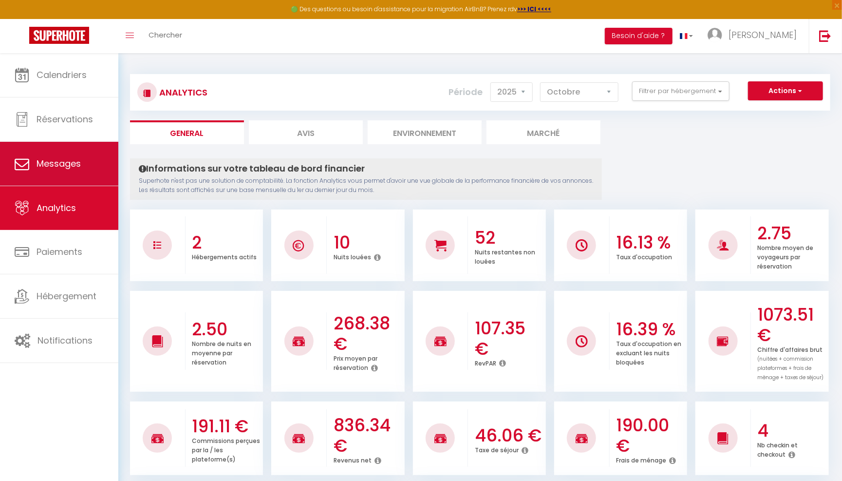
click at [66, 177] on link "Messages" at bounding box center [59, 164] width 118 height 44
select select "message"
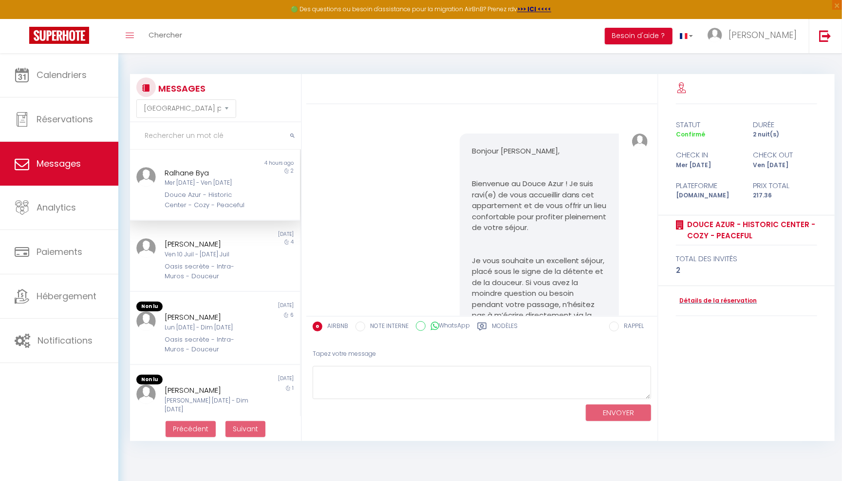
scroll to position [7907, 0]
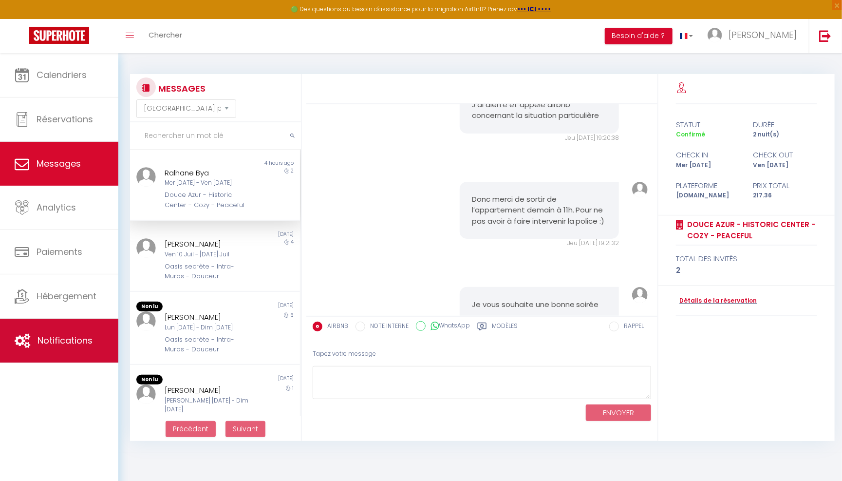
click at [43, 359] on link "Notifications" at bounding box center [59, 341] width 118 height 44
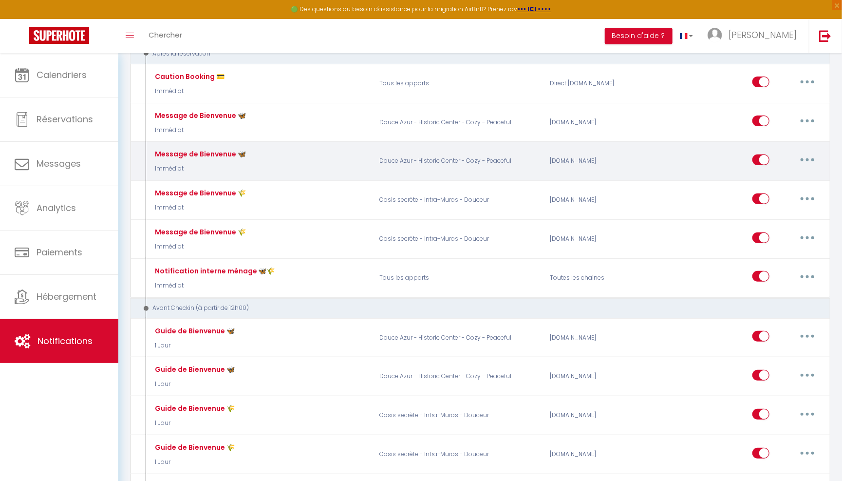
scroll to position [124, 0]
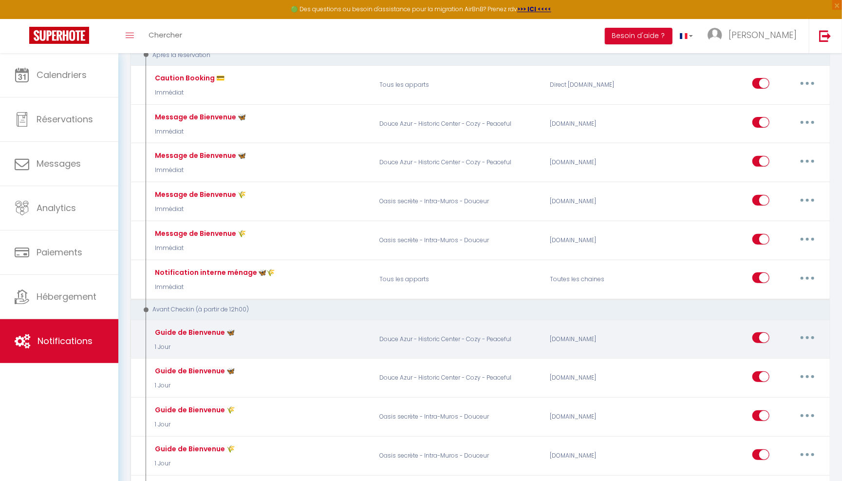
click at [816, 336] on button "button" at bounding box center [807, 338] width 27 height 16
click at [786, 358] on link "Editer" at bounding box center [782, 360] width 72 height 17
type input "Guide de Bienvenue 🦋"
select select "1 Jour"
select select "if_booking_is_paid"
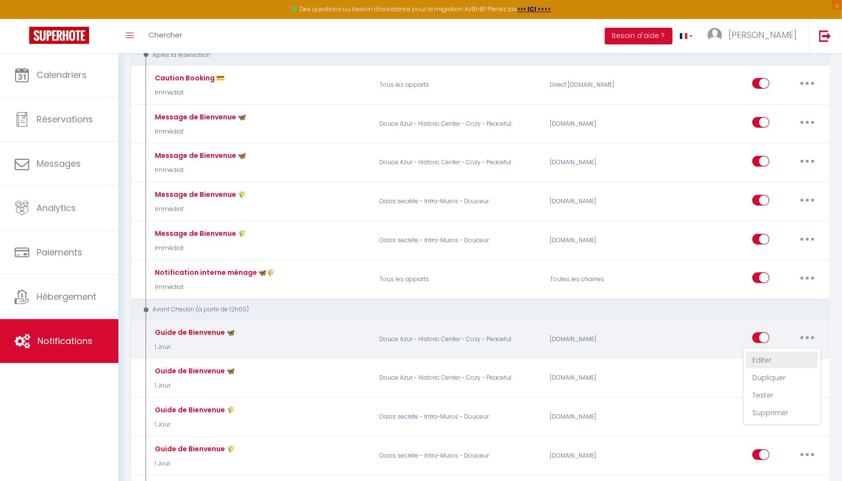
checkbox input "true"
checkbox input "false"
radio input "true"
type input "Guide de Bienvenue 🦋 I [RENTAL:NAME]"
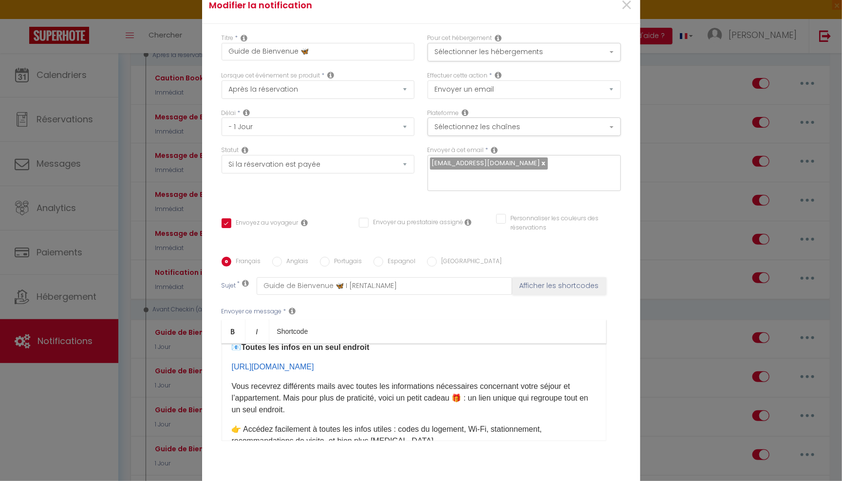
scroll to position [22, 0]
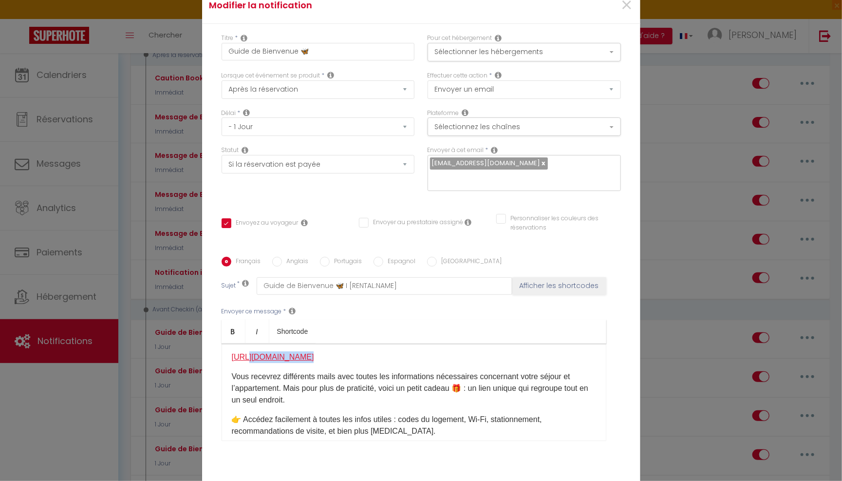
drag, startPoint x: 320, startPoint y: 358, endPoint x: 245, endPoint y: 357, distance: 75.5
click at [245, 357] on p "​ https://urlr.me/qUuSJb ​​" at bounding box center [414, 357] width 364 height 12
drag, startPoint x: 245, startPoint y: 357, endPoint x: 229, endPoint y: 355, distance: 15.7
click at [229, 355] on div "📧 Toutes les infos en un seul endroit ​ https://urlr.me/qUuSJb ​​ Vous recevrez…" at bounding box center [414, 391] width 385 height 97
drag, startPoint x: 320, startPoint y: 355, endPoint x: 220, endPoint y: 355, distance: 100.3
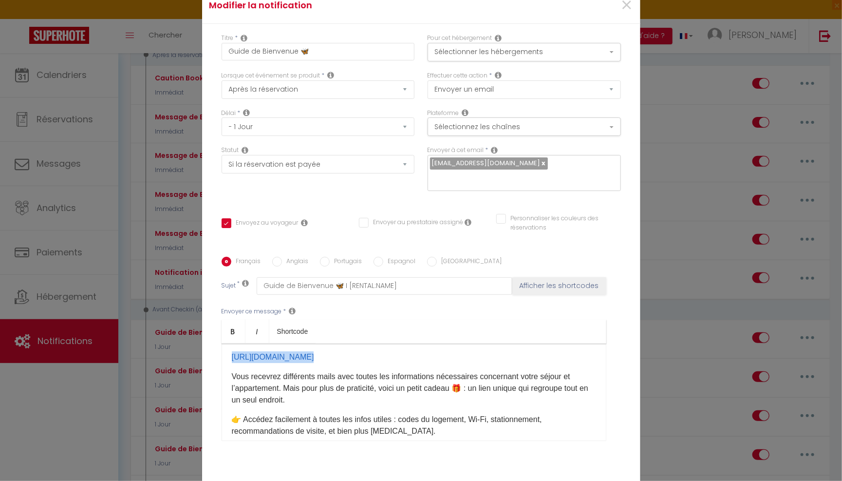
click at [220, 355] on div "Français Anglais Portugais Espagnol Italien Sujet * Guide de Bienvenue 🦋 I [REN…" at bounding box center [421, 355] width 404 height 196
copy p "​ https://urlr.me/qUuSJb ​​"
click at [627, 2] on span "×" at bounding box center [627, 5] width 12 height 29
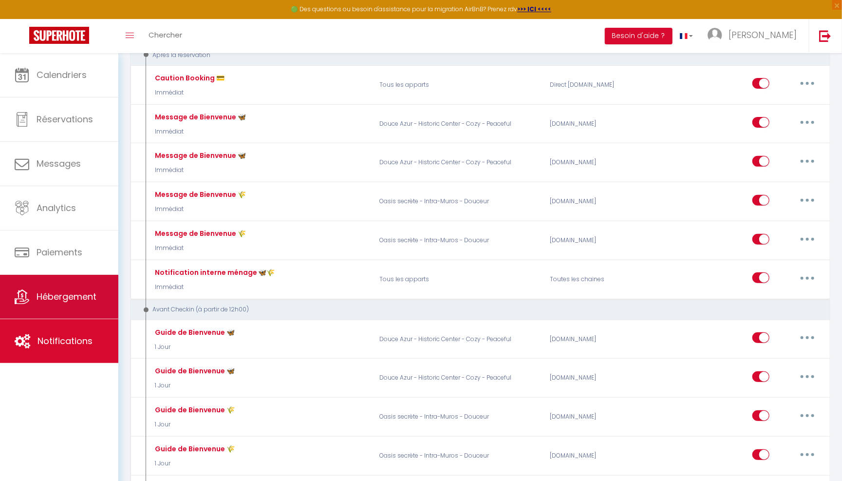
click at [57, 285] on link "Hébergement" at bounding box center [59, 297] width 118 height 44
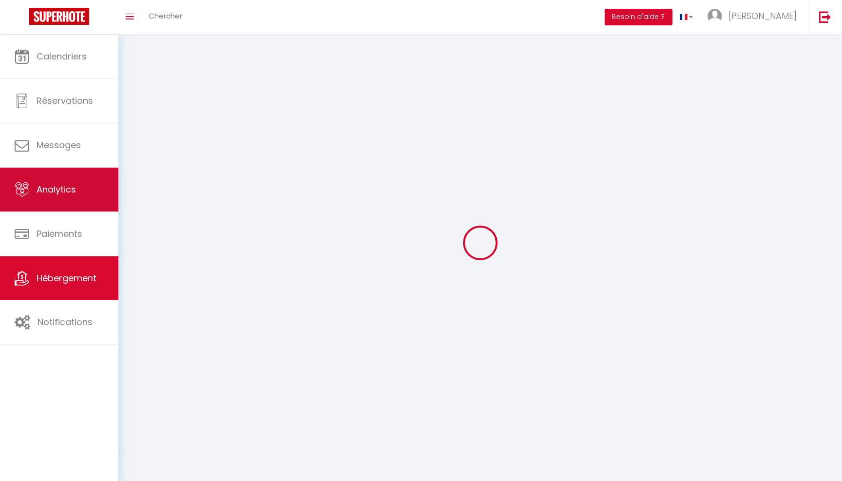
click at [81, 202] on link "Analytics" at bounding box center [59, 190] width 118 height 44
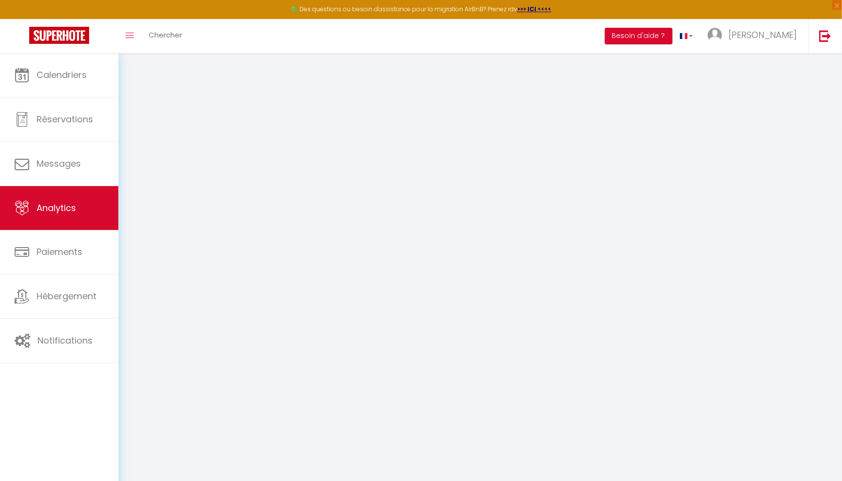
select select "2025"
select select "10"
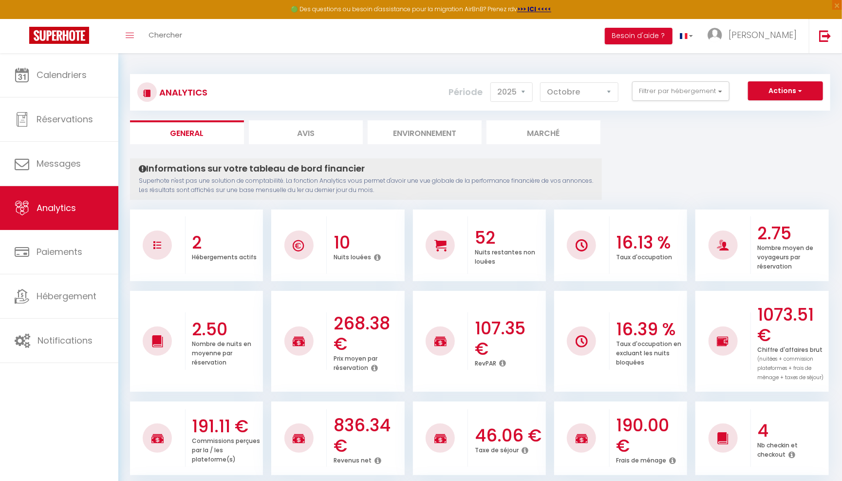
click at [529, 129] on li "Marché" at bounding box center [544, 132] width 114 height 24
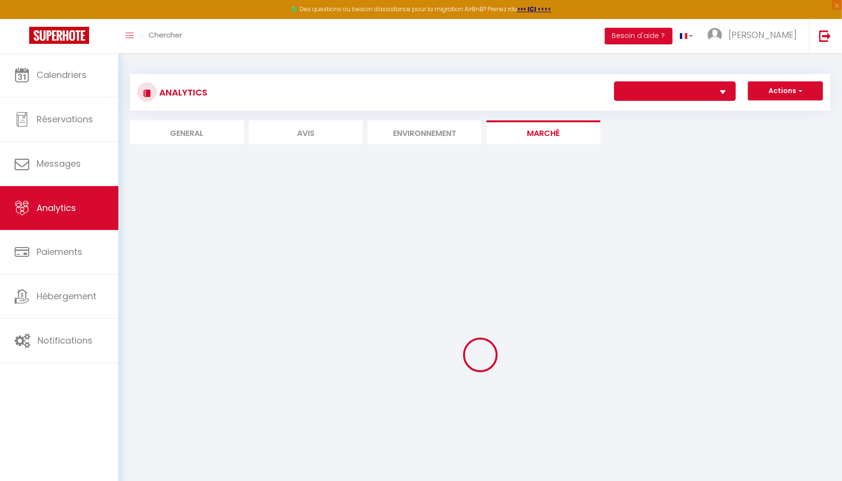
select select "77170"
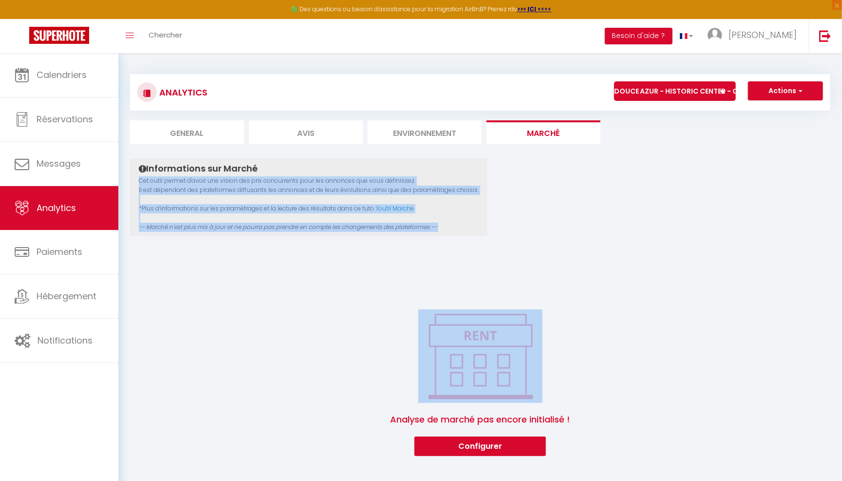
drag, startPoint x: 138, startPoint y: 184, endPoint x: 290, endPoint y: 243, distance: 163.6
click at [290, 243] on div "Informations sur Marché Cet outil permet d'avoir une vision des prix concurrent…" at bounding box center [480, 307] width 700 height 298
click at [286, 268] on div "Informations sur Marché Cet outil permet d'avoir une vision des prix concurrent…" at bounding box center [480, 307] width 700 height 298
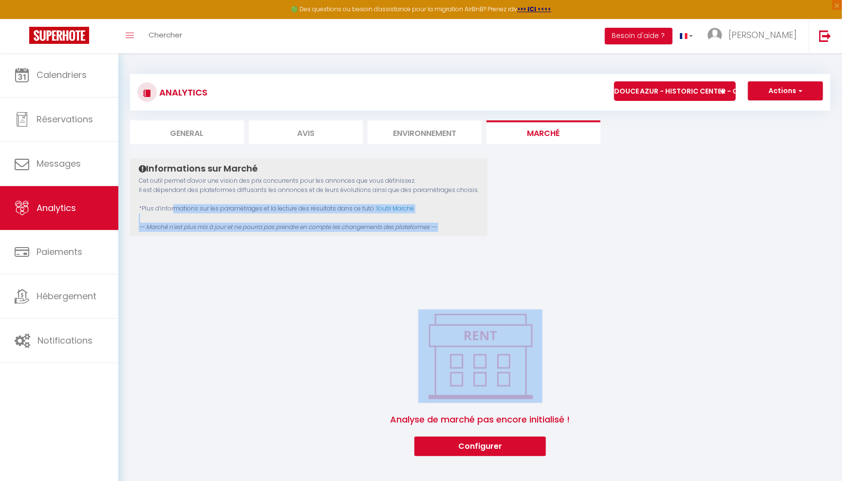
drag, startPoint x: 135, startPoint y: 203, endPoint x: 353, endPoint y: 236, distance: 220.7
click at [353, 236] on div "Informations sur Marché Cet outil permet d'avoir une vision des prix concurrent…" at bounding box center [480, 307] width 700 height 298
click at [356, 290] on div "Informations sur Marché Cet outil permet d'avoir une vision des prix concurrent…" at bounding box center [480, 307] width 700 height 298
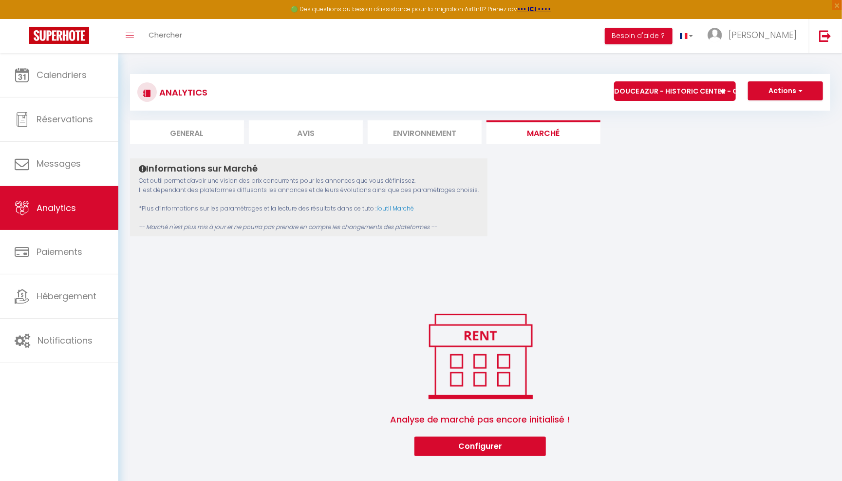
click at [465, 444] on button "Configurer" at bounding box center [481, 445] width 132 height 19
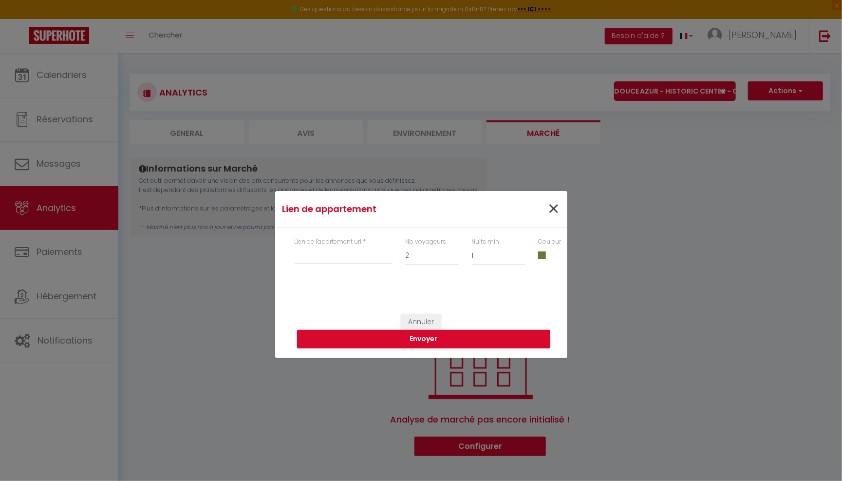
click at [553, 211] on span "×" at bounding box center [554, 208] width 12 height 29
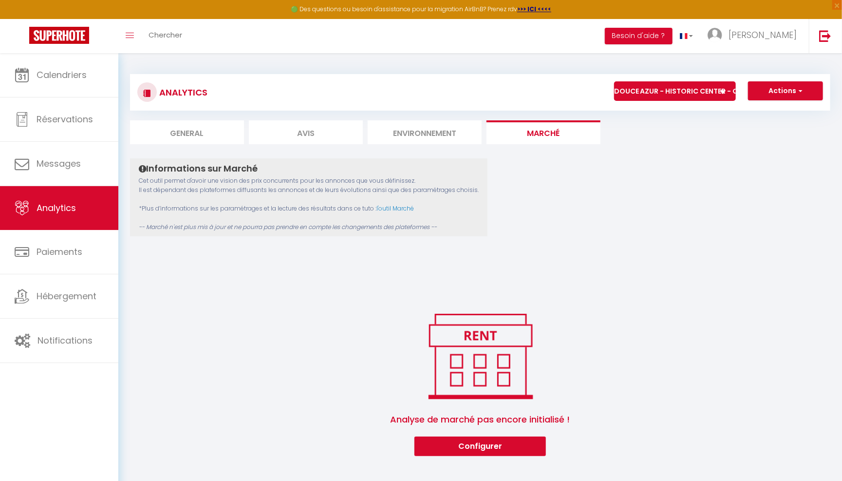
click at [423, 133] on li "Environnement" at bounding box center [425, 132] width 114 height 24
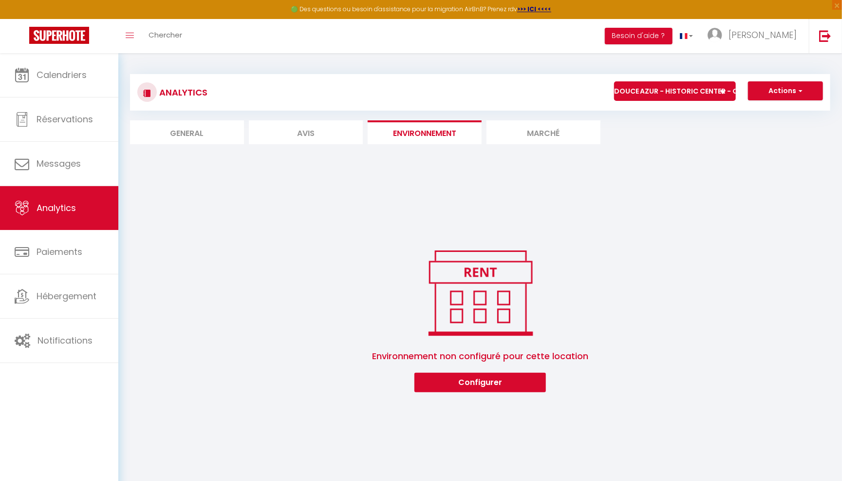
click at [206, 134] on li "General" at bounding box center [187, 132] width 114 height 24
select select "2025"
select select "10"
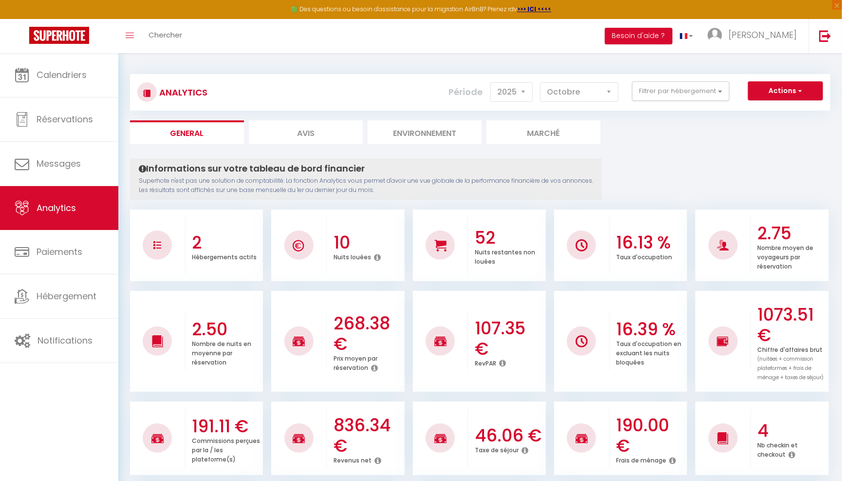
click at [336, 132] on li "Avis" at bounding box center [306, 132] width 114 height 24
select select "2025"
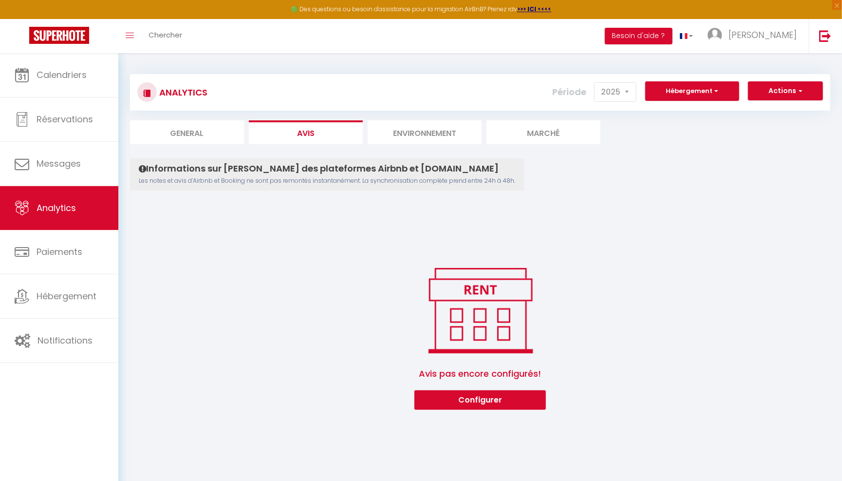
click at [418, 124] on li "Environnement" at bounding box center [425, 132] width 114 height 24
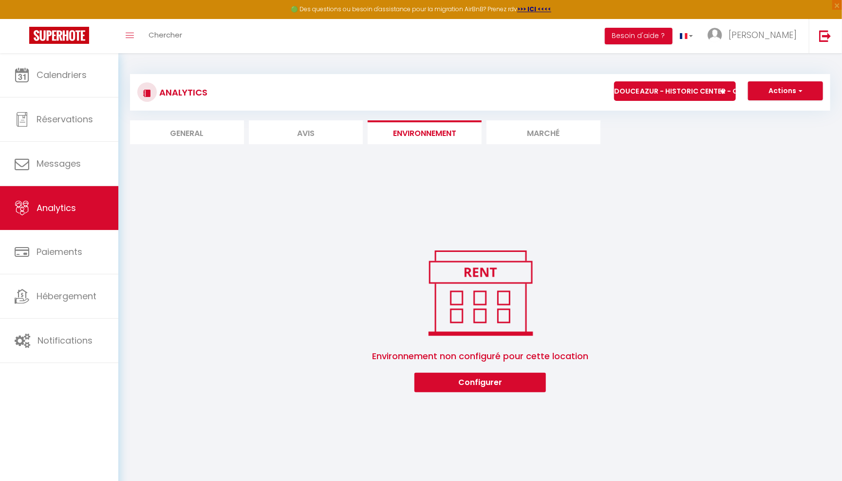
click at [559, 140] on li "Marché" at bounding box center [544, 132] width 114 height 24
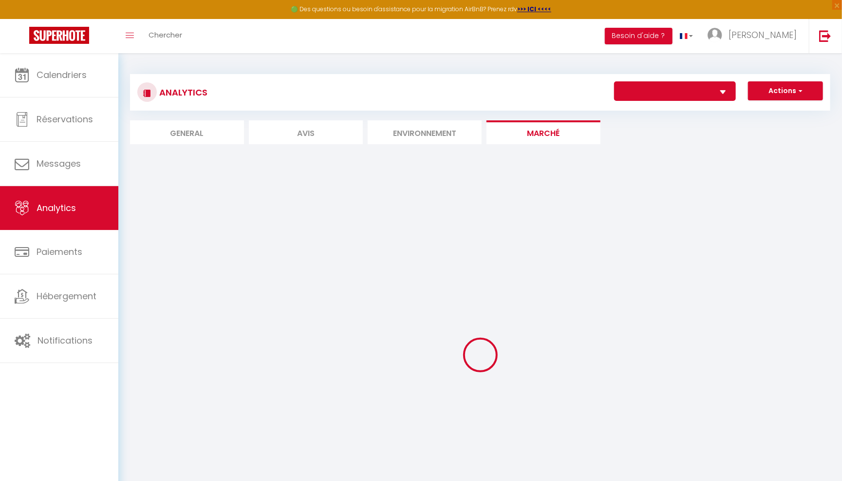
select select "77170"
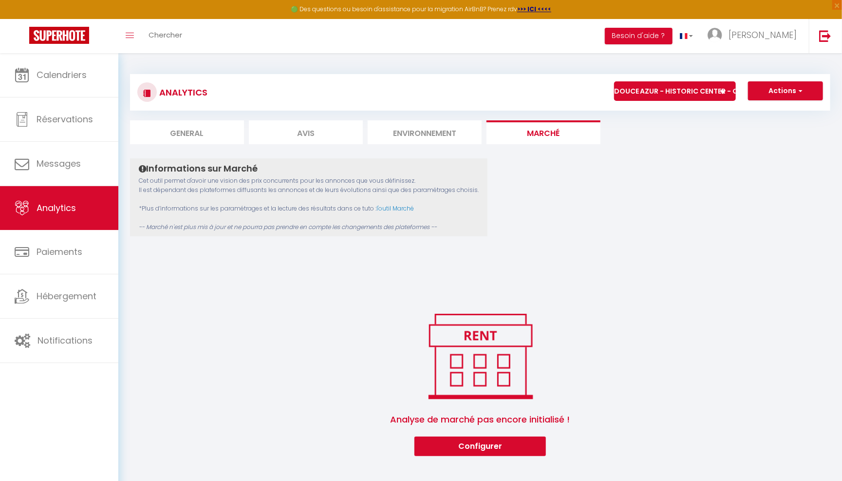
click at [506, 444] on button "Configurer" at bounding box center [481, 445] width 132 height 19
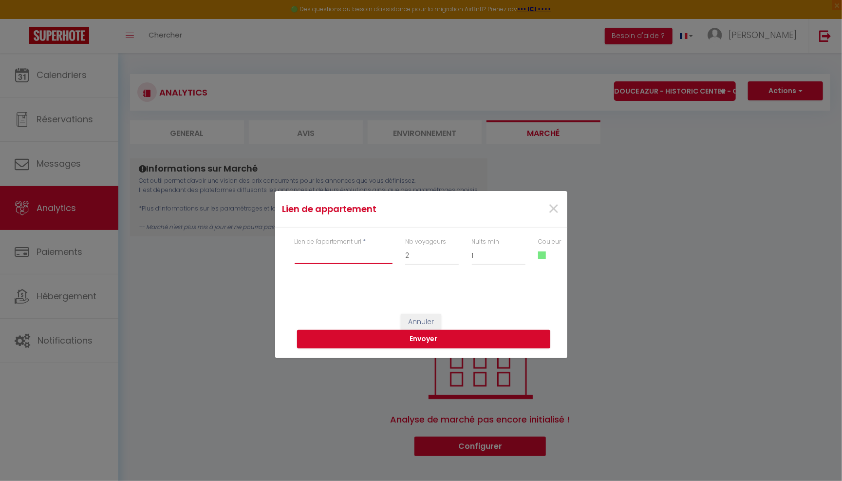
click at [361, 261] on input "Lien de l'apartement url" at bounding box center [344, 255] width 98 height 18
paste input "https://www.airbnb.fr/rooms/621417400507769860?adults=6&check_in=2025-11-11&che…"
type input "https://www.airbnb.fr/rooms/621417400507769860?adults=6&check_in=2025-11-11&che…"
select select "6"
click at [545, 257] on span at bounding box center [542, 255] width 8 height 8
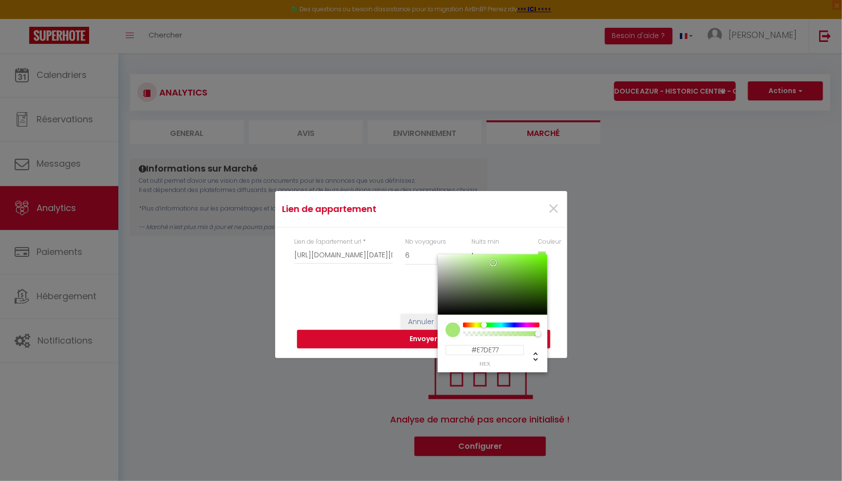
type input "#E7D977"
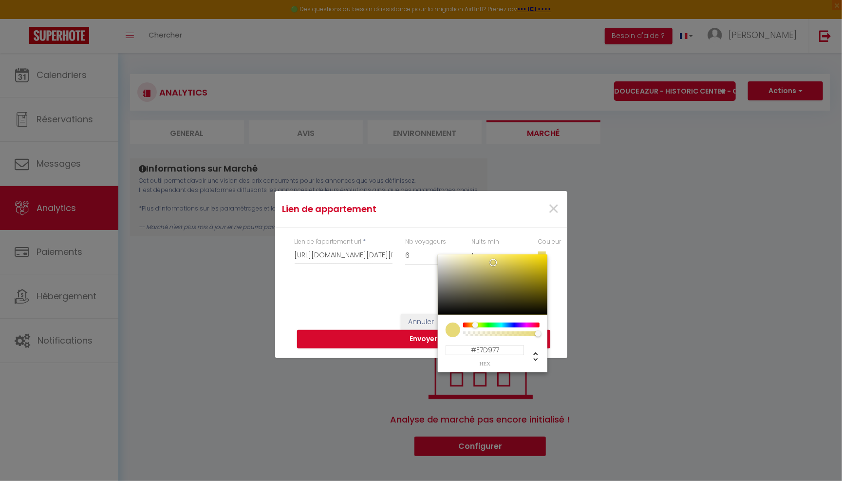
drag, startPoint x: 490, startPoint y: 324, endPoint x: 475, endPoint y: 324, distance: 14.1
click at [475, 324] on div at bounding box center [476, 325] width 6 height 6
click at [404, 297] on div "Annuler Envoyer" at bounding box center [421, 321] width 292 height 74
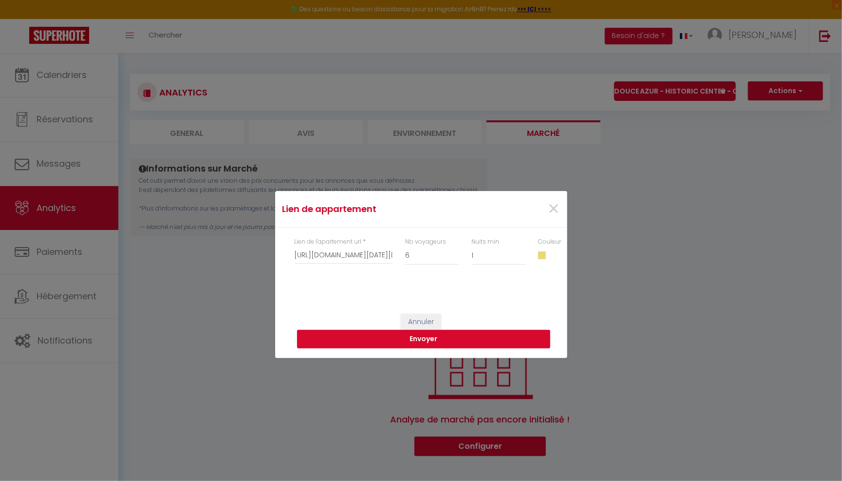
click at [438, 334] on button "Envoyer" at bounding box center [423, 339] width 253 height 19
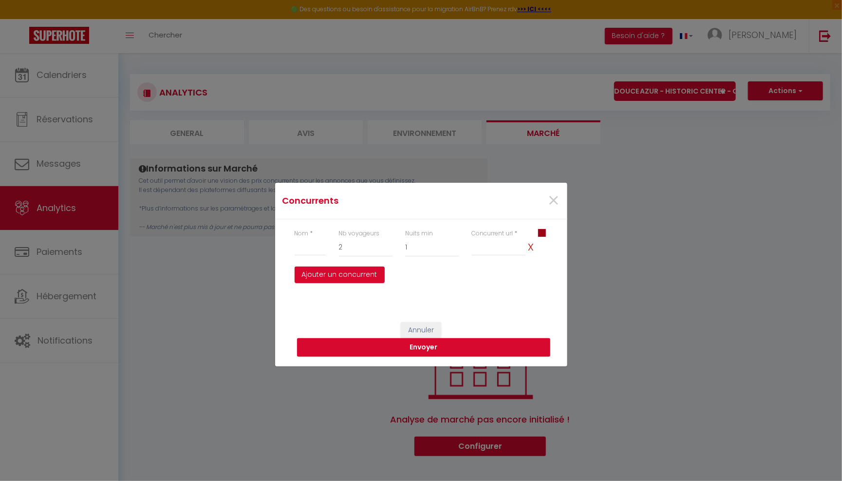
click at [496, 257] on div "Concurrent url * x" at bounding box center [499, 248] width 67 height 38
click at [496, 254] on input "Nom" at bounding box center [499, 247] width 54 height 18
click at [490, 270] on div "Nom * Nb voyageurs 1 2 3 4 5 6 7 8 9 10 11 12 13 14 15 16 17 18 19 20 Nuits min…" at bounding box center [421, 255] width 292 height 73
click at [556, 204] on span "×" at bounding box center [554, 200] width 12 height 29
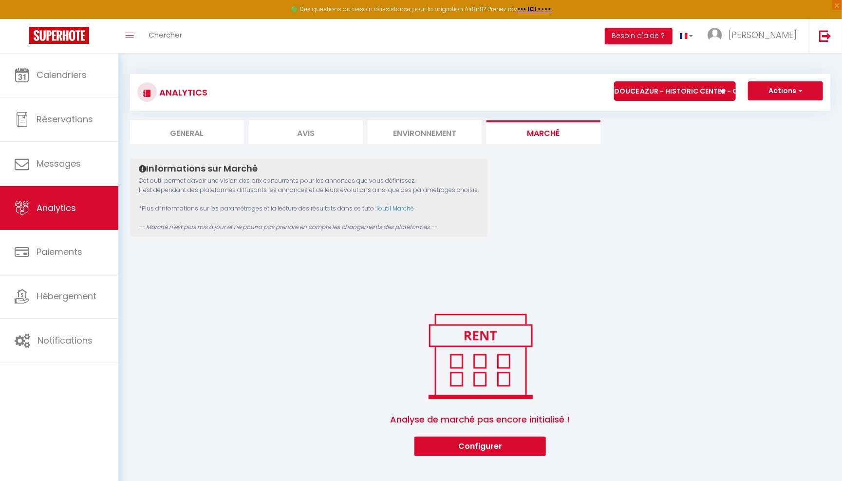
click at [494, 443] on button "Configurer" at bounding box center [481, 445] width 132 height 19
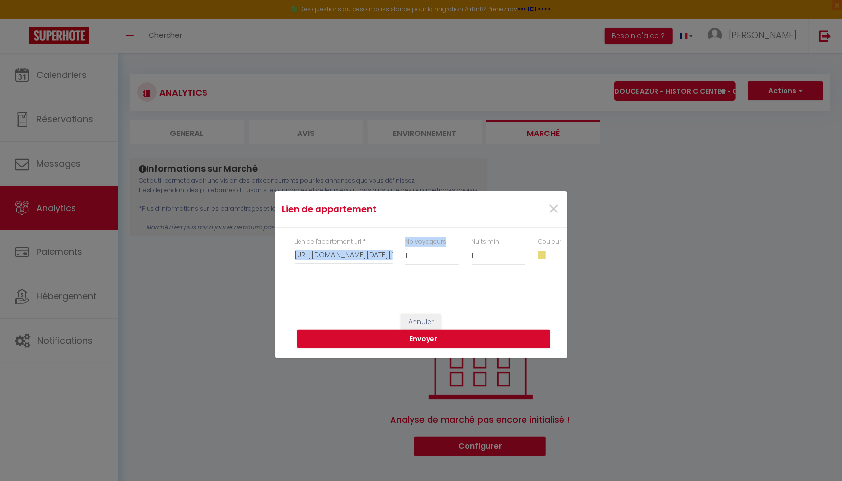
drag, startPoint x: 294, startPoint y: 249, endPoint x: 411, endPoint y: 265, distance: 118.6
click at [411, 265] on div "Lien de l'apartement url * https://www.airbnb.fr/rooms/621417400507769860?adult…" at bounding box center [421, 256] width 266 height 38
click at [361, 291] on div "Annuler Envoyer" at bounding box center [421, 321] width 292 height 74
click at [434, 339] on button "Envoyer" at bounding box center [423, 339] width 253 height 19
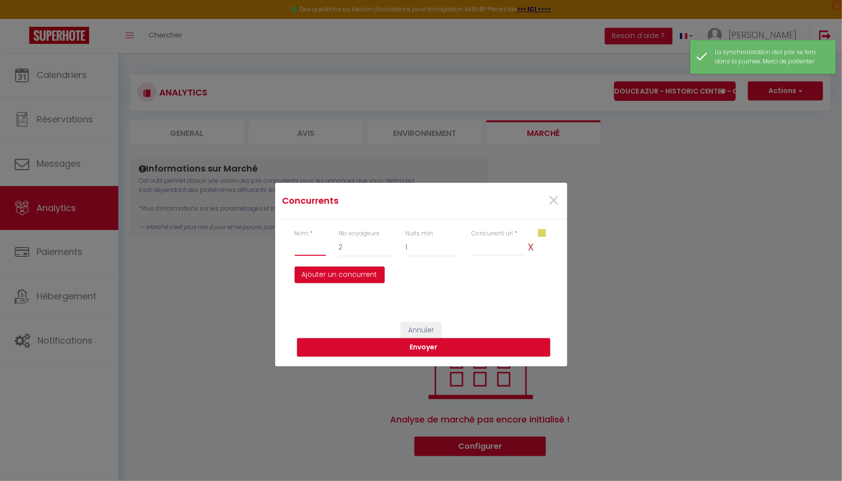
click at [319, 247] on input "text" at bounding box center [311, 247] width 32 height 18
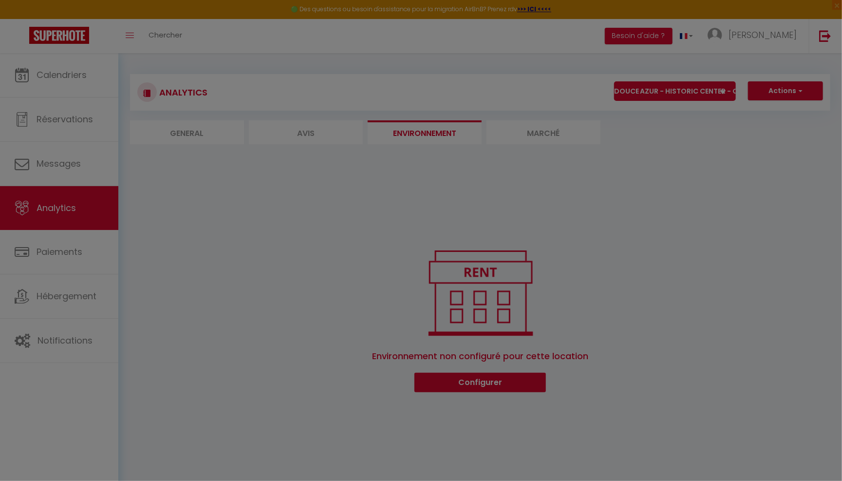
click at [629, 173] on div at bounding box center [421, 240] width 842 height 481
select select "2025"
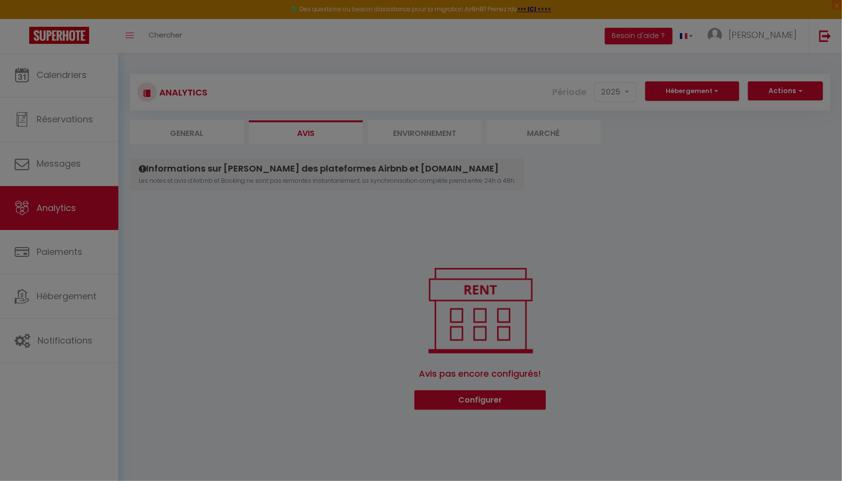
click at [566, 131] on div at bounding box center [421, 240] width 842 height 481
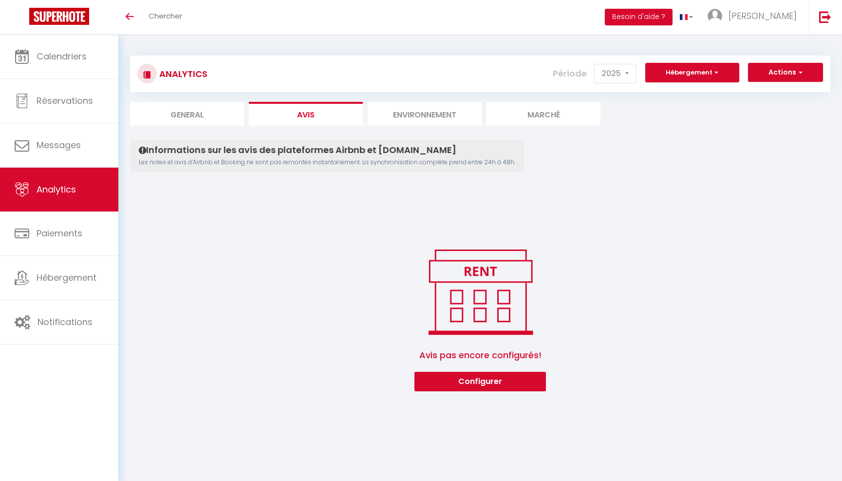
select select "2025"
click at [576, 113] on li "Marché" at bounding box center [544, 114] width 114 height 24
select select
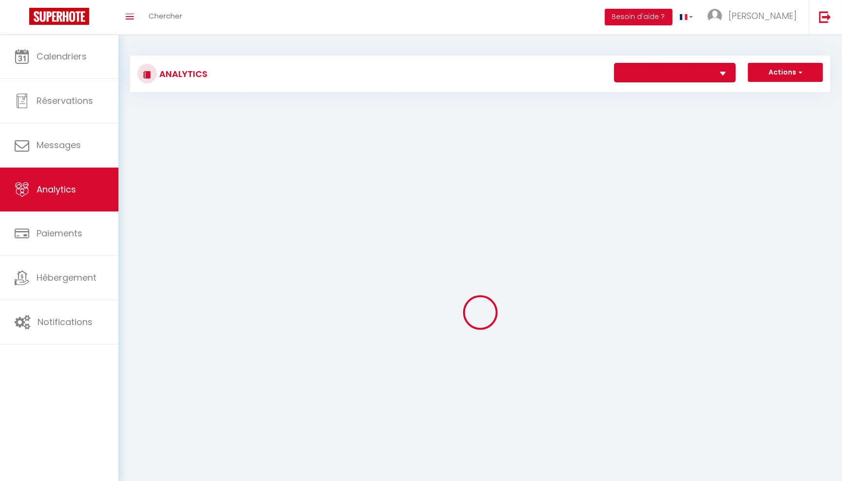
select select
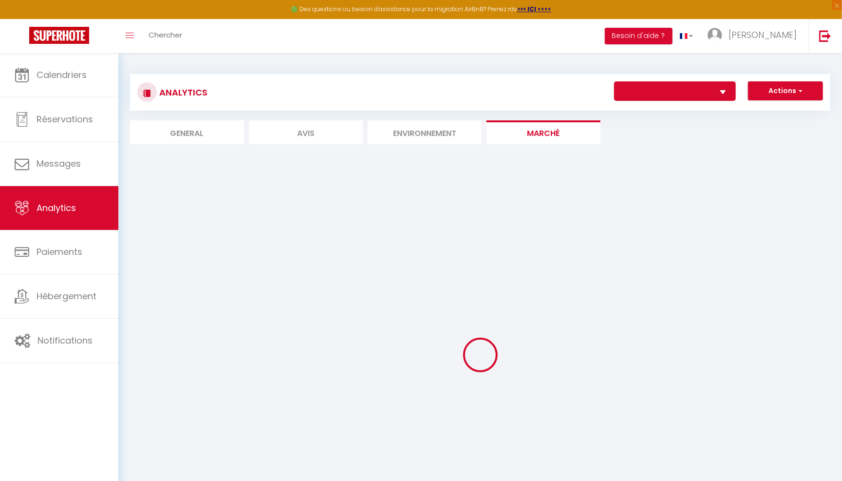
select select "77170"
select select
type input "[URL][DOMAIN_NAME][DATE][DATE]"
select select "1"
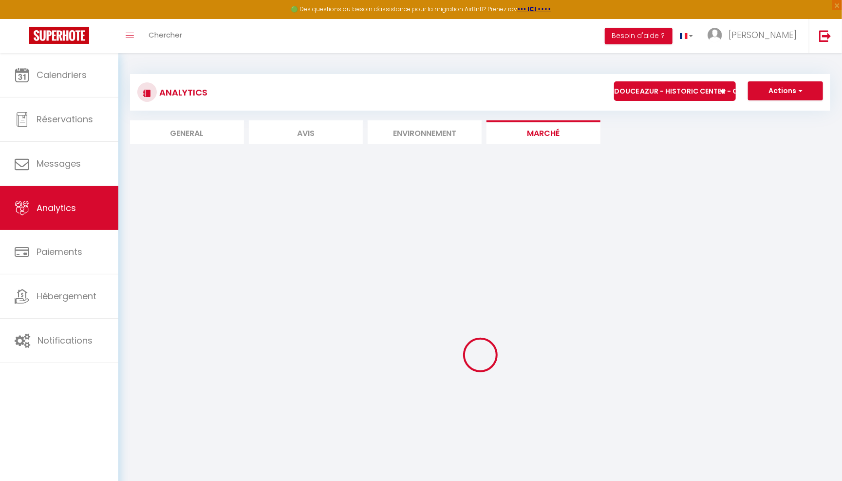
select select "1"
select select "2"
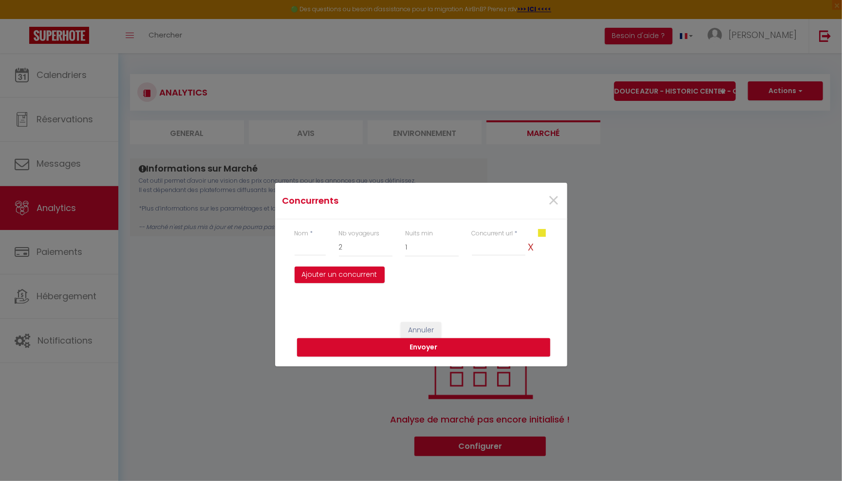
click at [689, 90] on div "Concurrents × Nom * Nb voyageurs 1 2 3 4 5 6 7 8 9 10 11 12 13 14 15 16 17 18 1…" at bounding box center [421, 240] width 842 height 481
click at [551, 197] on span "×" at bounding box center [554, 200] width 12 height 29
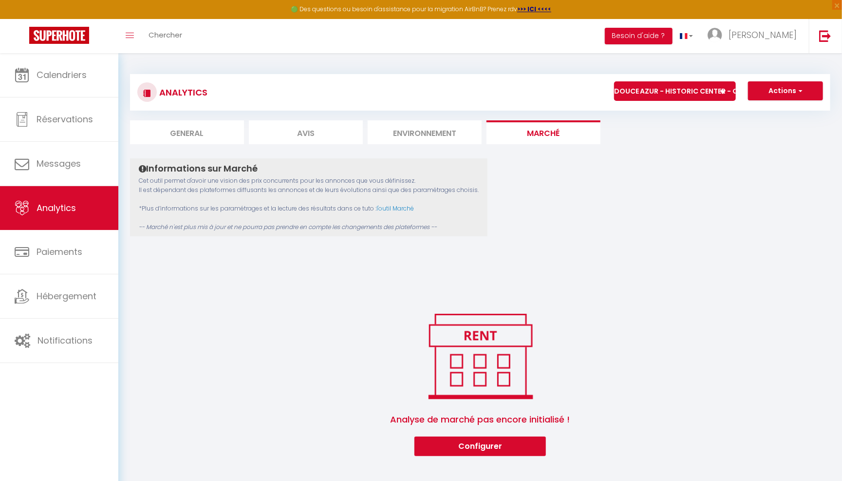
select select "77220"
click at [440, 439] on button "Configurer" at bounding box center [481, 445] width 132 height 19
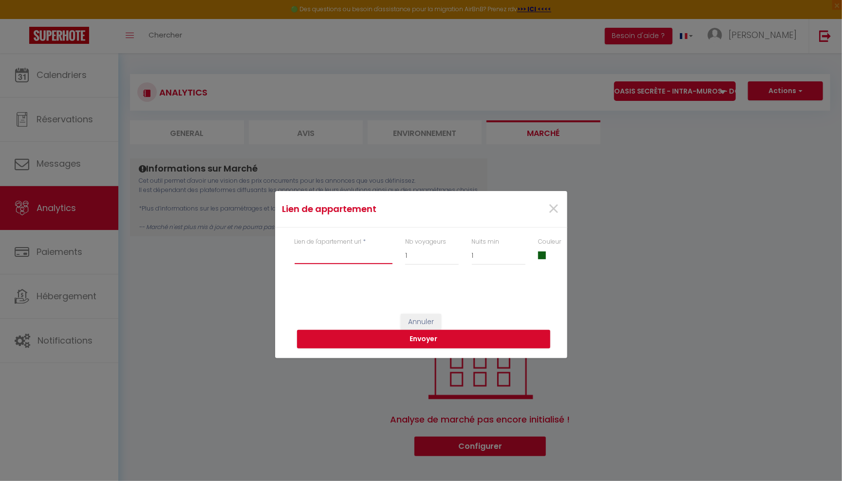
click at [348, 258] on input "Lien de l'apartement url" at bounding box center [344, 255] width 98 height 18
type input "airbnb.fr/h/oasissecrete"
click at [419, 270] on div "Nb voyageurs 1 2 3 4 5 6 7 8 9 10 11 12 13 14 15 16 17 18 19 20" at bounding box center [432, 256] width 67 height 38
select select "6"
click at [545, 253] on span at bounding box center [542, 255] width 8 height 8
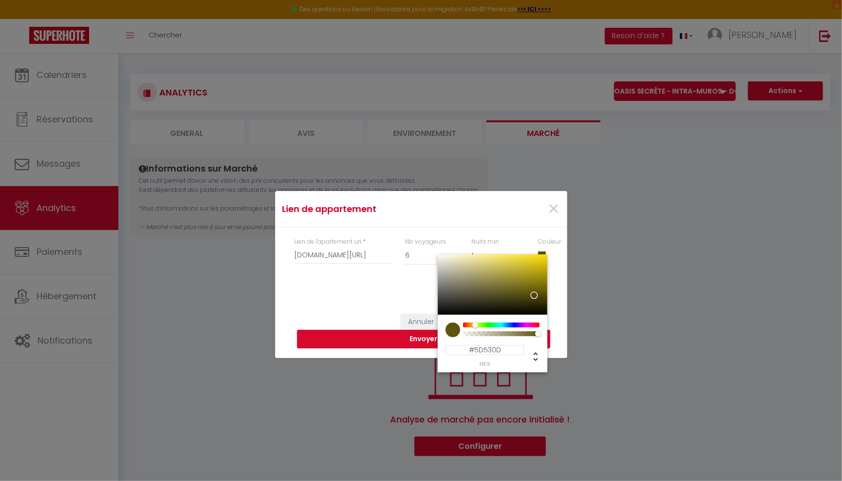
drag, startPoint x: 486, startPoint y: 325, endPoint x: 475, endPoint y: 324, distance: 10.8
click at [475, 324] on div at bounding box center [501, 324] width 75 height 5
drag, startPoint x: 533, startPoint y: 295, endPoint x: 547, endPoint y: 259, distance: 38.4
click at [547, 259] on div at bounding box center [549, 261] width 6 height 6
type input "#EED103"
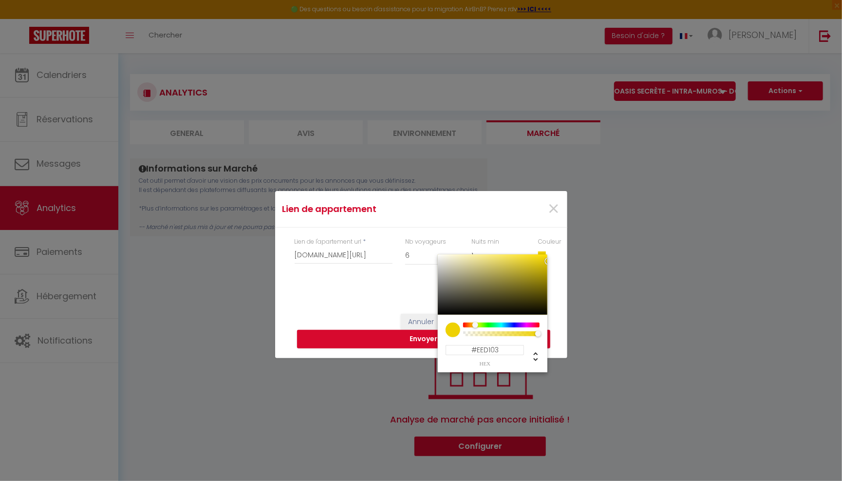
click at [424, 298] on div "Annuler Envoyer" at bounding box center [421, 321] width 292 height 74
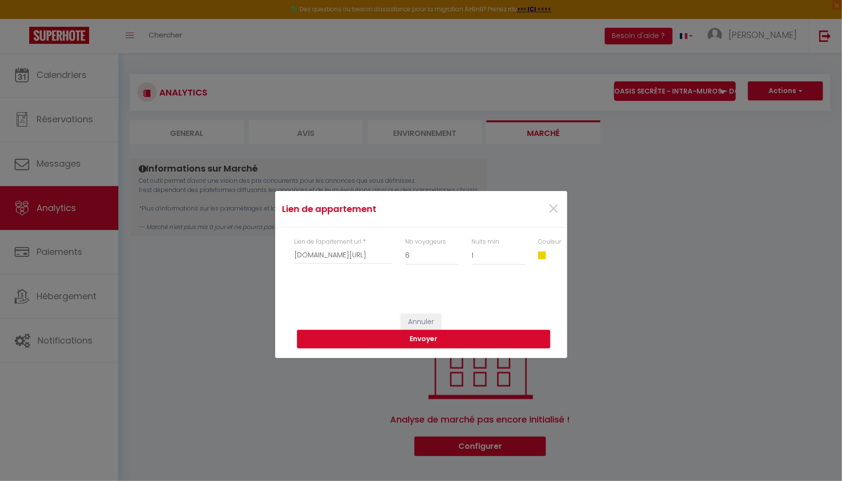
click at [543, 254] on span at bounding box center [542, 255] width 8 height 8
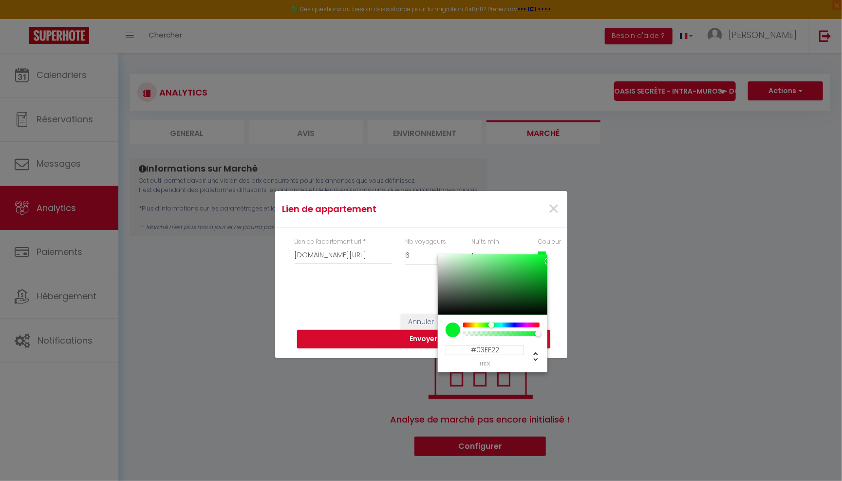
drag, startPoint x: 481, startPoint y: 325, endPoint x: 491, endPoint y: 322, distance: 10.0
click at [492, 322] on div at bounding box center [495, 325] width 6 height 6
type input "#2A5E30"
drag, startPoint x: 541, startPoint y: 264, endPoint x: 499, endPoint y: 293, distance: 50.8
click at [499, 293] on div at bounding box center [493, 284] width 110 height 60
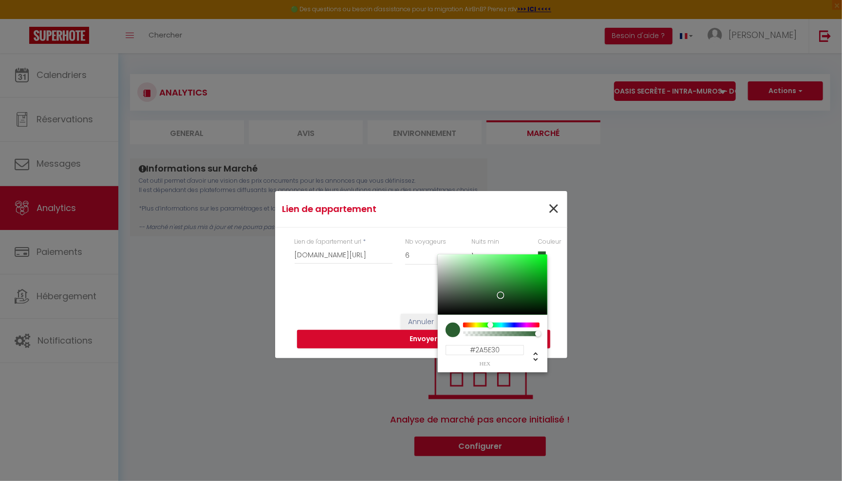
click at [555, 205] on span "×" at bounding box center [554, 208] width 12 height 29
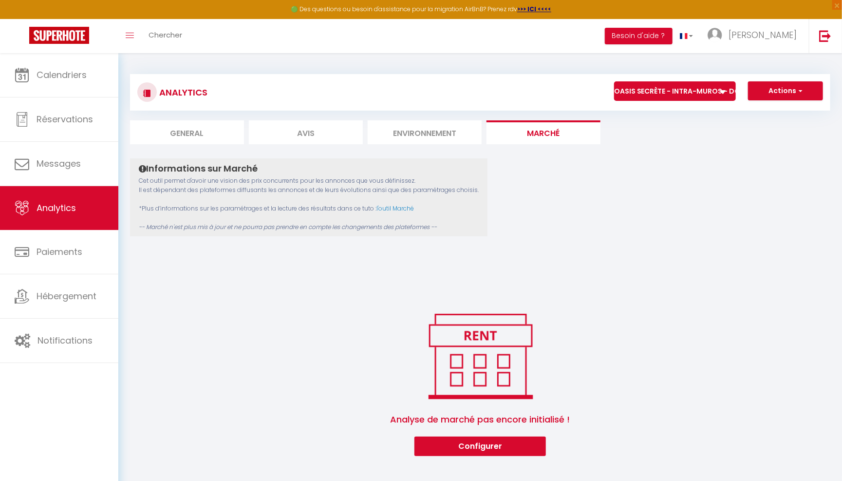
click at [501, 445] on button "Configurer" at bounding box center [481, 445] width 132 height 19
select select "2"
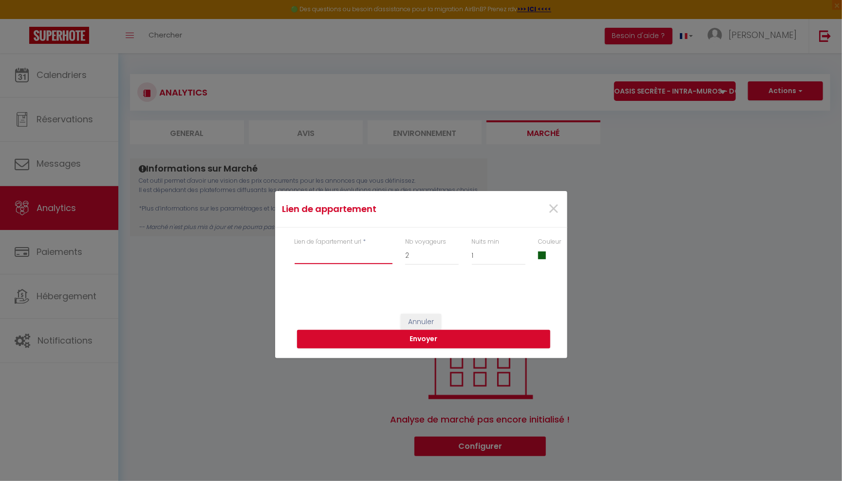
click at [340, 254] on input "Lien de l'apartement url" at bounding box center [344, 255] width 98 height 18
type input "airbnb.fr/h/oasissecrete"
select select "6"
click at [469, 336] on button "Envoyer" at bounding box center [423, 339] width 253 height 19
drag, startPoint x: 382, startPoint y: 252, endPoint x: 248, endPoint y: 252, distance: 133.5
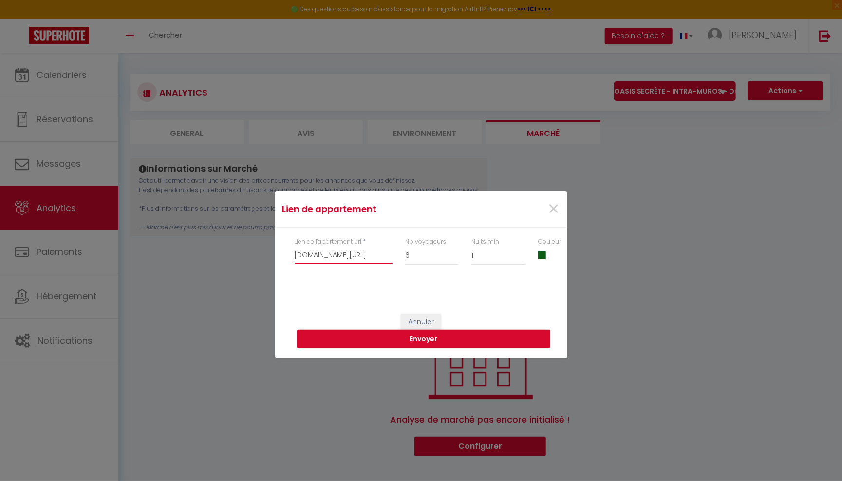
click at [248, 252] on div "Lien de appartement × Lien de l'apartement url * airbnb.fr/h/oasissecrete Nb vo…" at bounding box center [421, 240] width 842 height 481
paste input "https://www.airbnb.fr/rooms/1509714178952840321?photo_id=2348805934&source_impr…"
type input "https://www.airbnb.fr/rooms/1509714178952840321?photo_id=2348805934&source_impr…"
click at [392, 340] on button "Envoyer" at bounding box center [423, 339] width 253 height 19
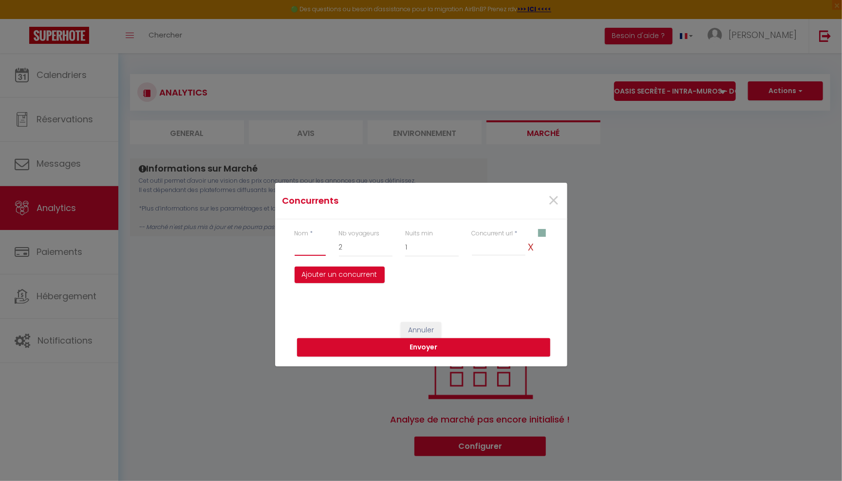
click at [304, 252] on input "text" at bounding box center [311, 247] width 32 height 18
paste input "Magnifique appartement patio, hyper centre Avignon"
type input "Romain : Magnifique appartement patio, hyper centre Avignon"
select select "6"
click at [499, 245] on input "Nom" at bounding box center [499, 247] width 54 height 18
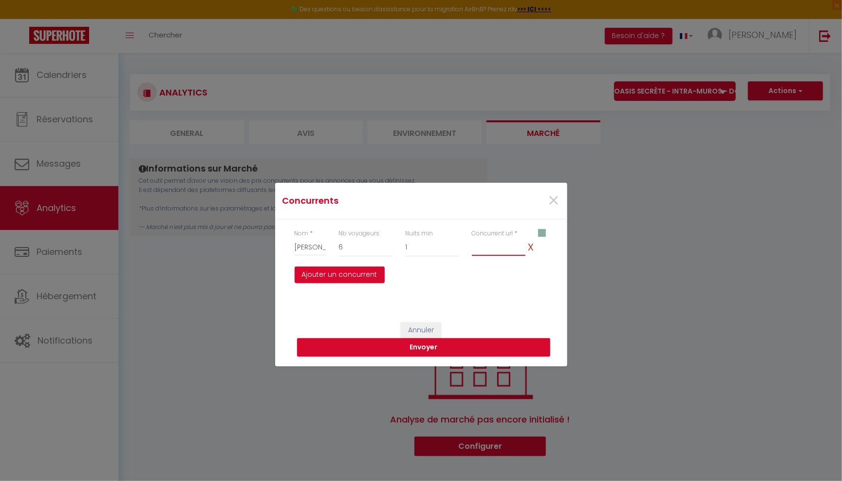
paste input "Magnifique appartement patio, hyper centre Avignon"
type input "Magnifique appartement patio, hyper centre Avignon"
drag, startPoint x: 525, startPoint y: 243, endPoint x: 436, endPoint y: 244, distance: 88.7
click at [436, 244] on div "Nom * Romain : Magnifique appartement patio, hyper centre Avignon Nb voyageurs …" at bounding box center [421, 248] width 266 height 38
click at [494, 278] on div "Nom * Romain : Magnifique appartement patio, hyper centre Avignon Nb voyageurs …" at bounding box center [421, 255] width 292 height 73
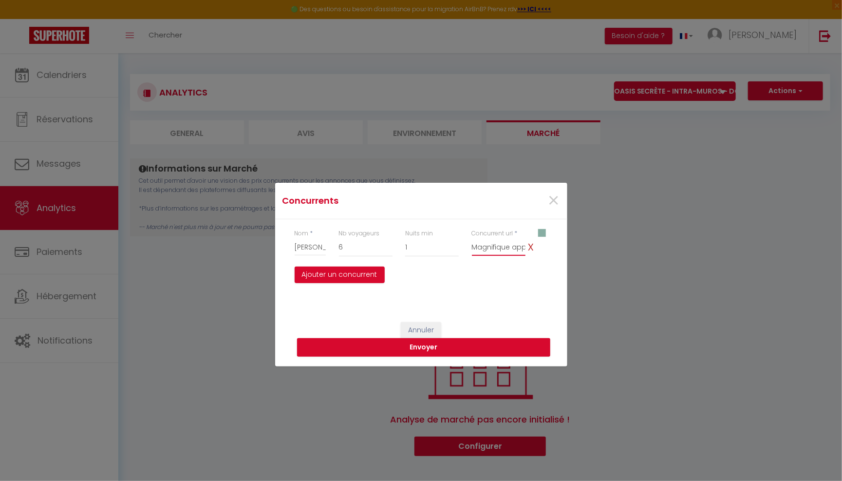
drag, startPoint x: 473, startPoint y: 247, endPoint x: 598, endPoint y: 248, distance: 124.2
click at [594, 247] on div "Concurrents × Nom * Romain : Magnifique appartement patio, hyper centre Avignon…" at bounding box center [421, 240] width 842 height 481
paste input "https://www.airbnb.fr/rooms/621417400507769860?adults=6&check_in=2025-11-11&che…"
type input "https://www.airbnb.fr/rooms/621417400507769860?adults=6&check_in=2025-11-11&che…"
click at [359, 279] on button "Ajouter un concurrent" at bounding box center [340, 274] width 90 height 17
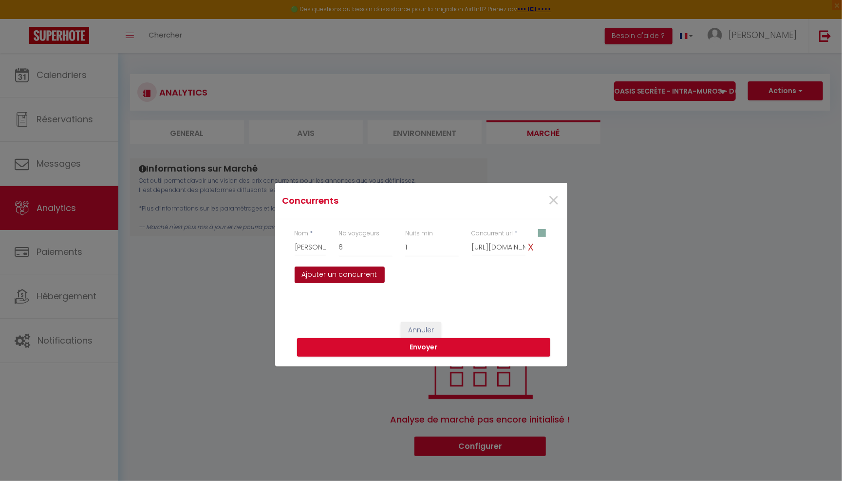
select select
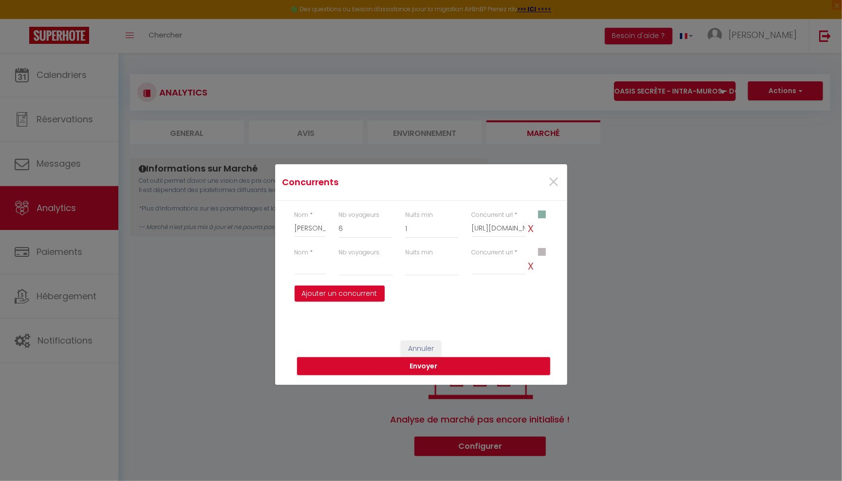
click at [534, 268] on div "#BCB6B9" at bounding box center [543, 267] width 22 height 38
click at [531, 268] on span "x" at bounding box center [531, 265] width 10 height 19
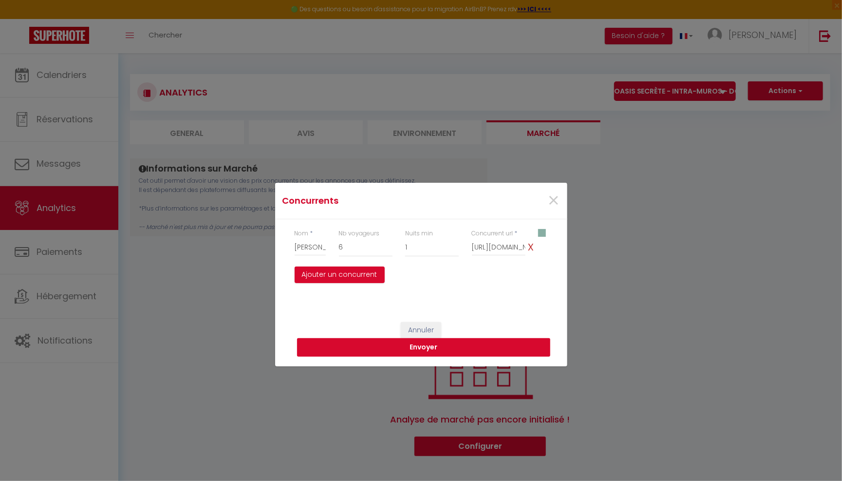
click at [442, 345] on button "Envoyer" at bounding box center [423, 347] width 253 height 19
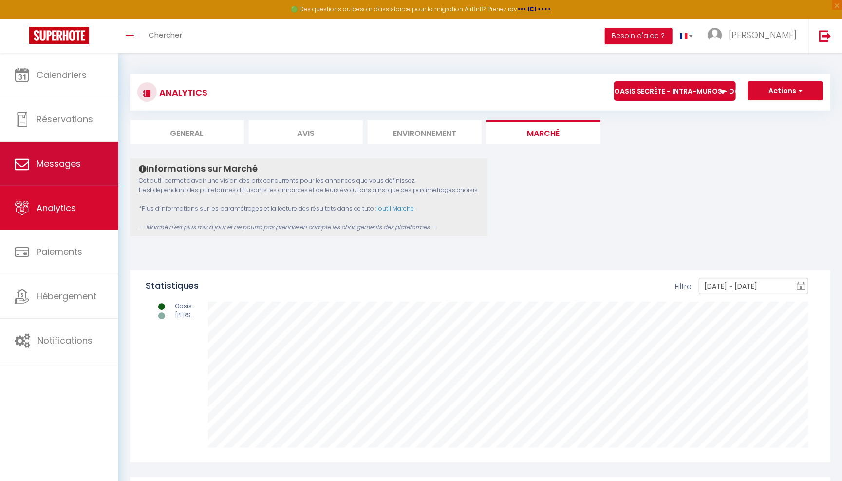
click at [77, 172] on link "Messages" at bounding box center [59, 164] width 118 height 44
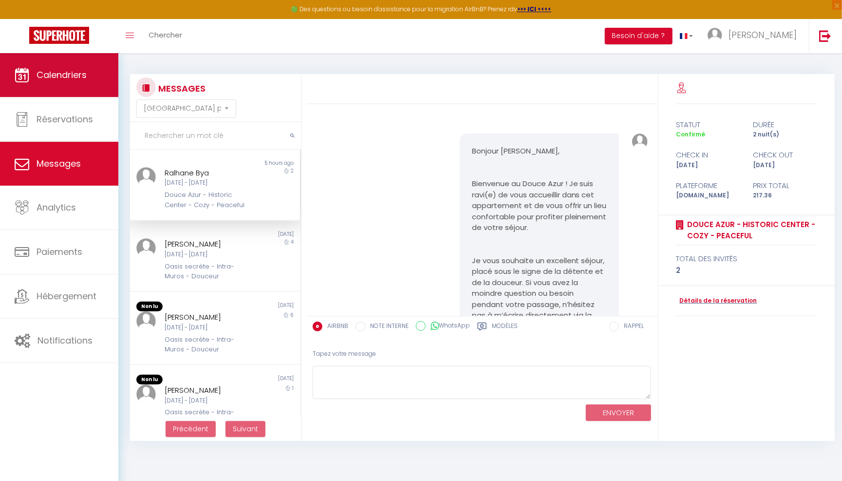
scroll to position [7907, 0]
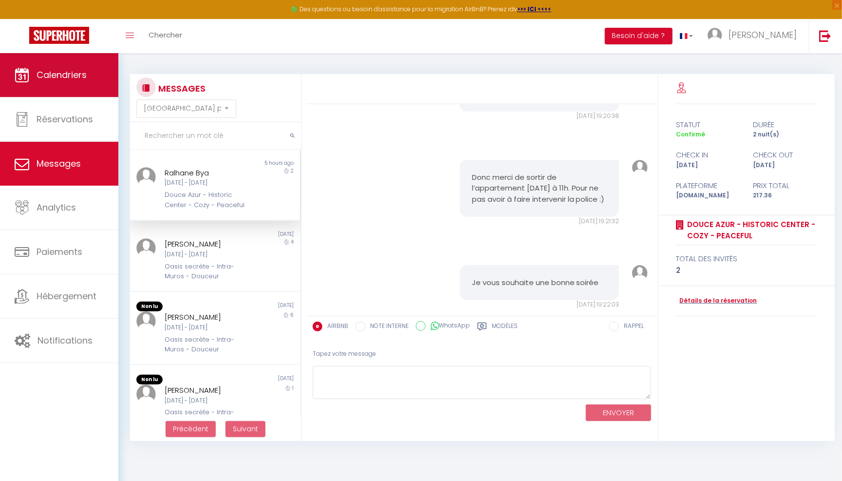
click at [83, 80] on span "Calendriers" at bounding box center [62, 75] width 50 height 12
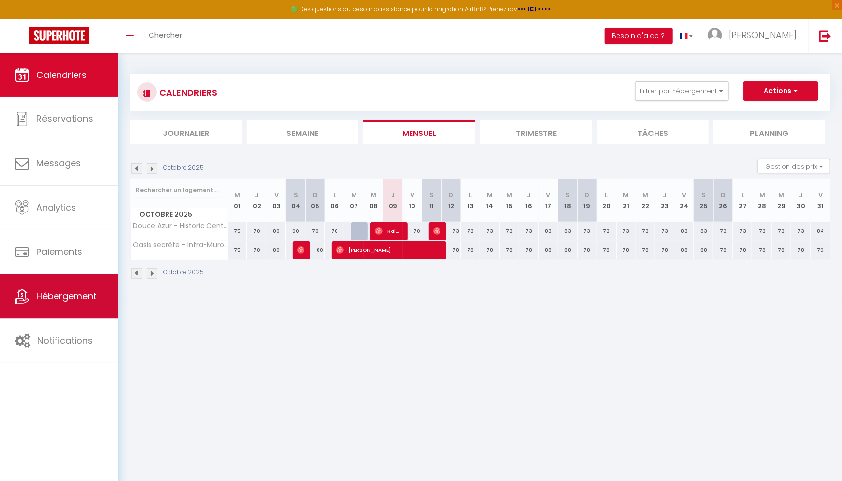
click at [62, 284] on link "Hébergement" at bounding box center [59, 296] width 118 height 44
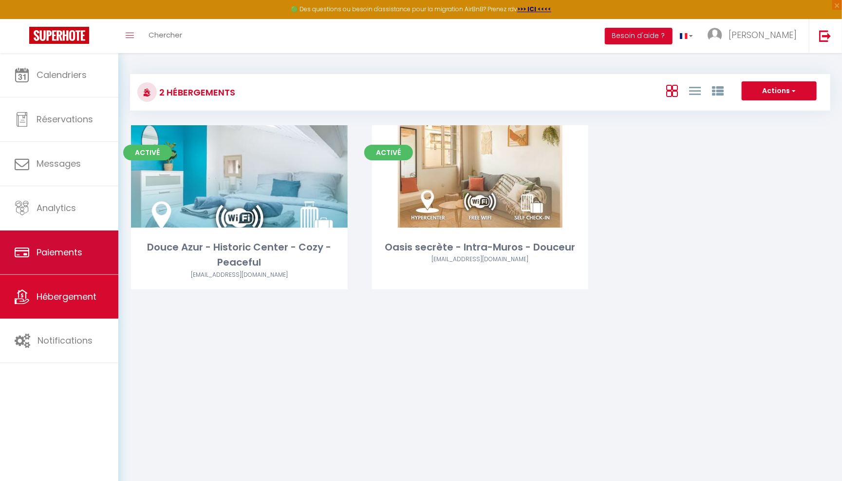
click at [69, 265] on link "Paiements" at bounding box center [59, 252] width 118 height 44
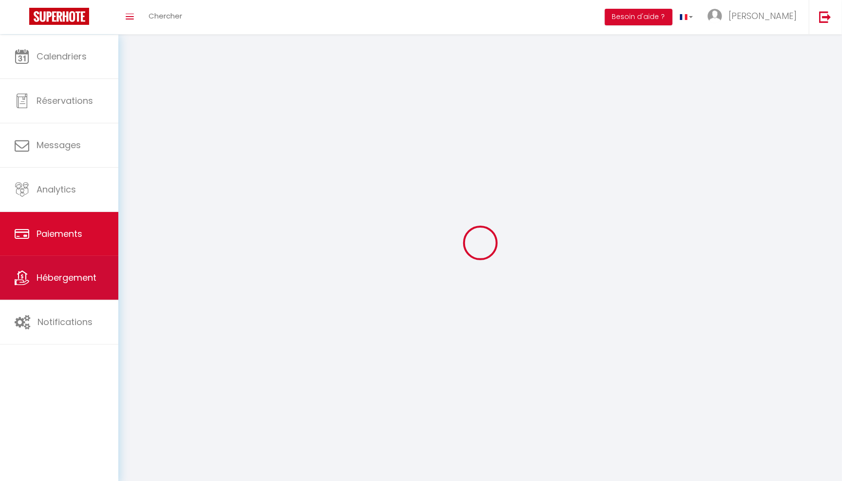
select select "2"
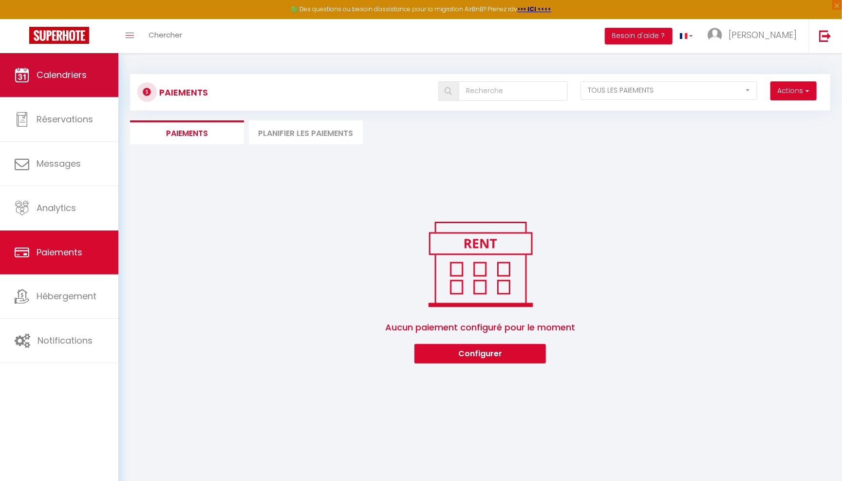
click at [57, 64] on link "Calendriers" at bounding box center [59, 75] width 118 height 44
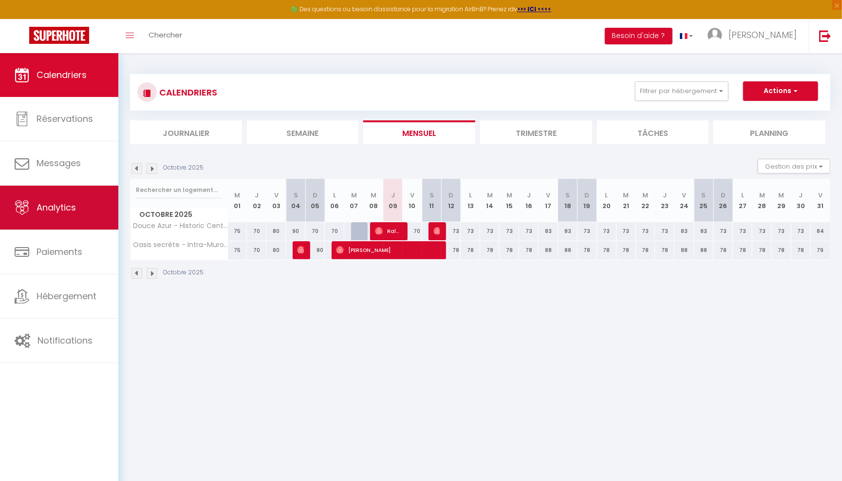
click at [83, 203] on link "Analytics" at bounding box center [59, 208] width 118 height 44
select select "2025"
select select "10"
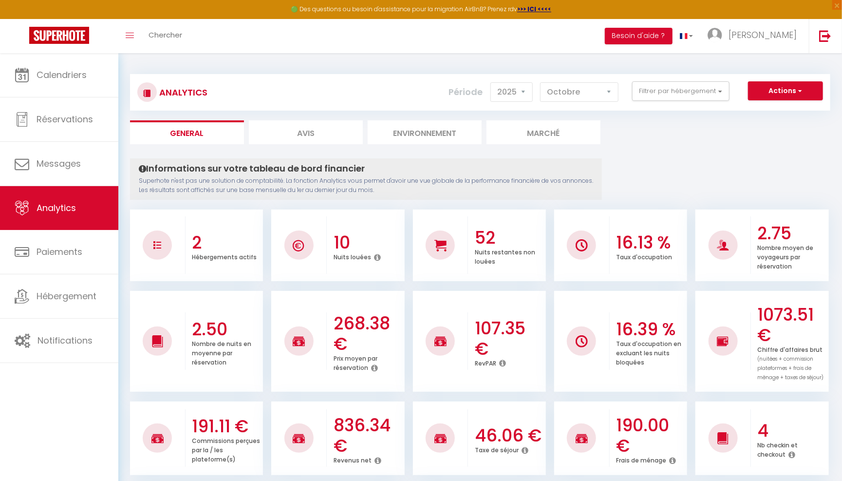
click at [530, 133] on li "Marché" at bounding box center [544, 132] width 114 height 24
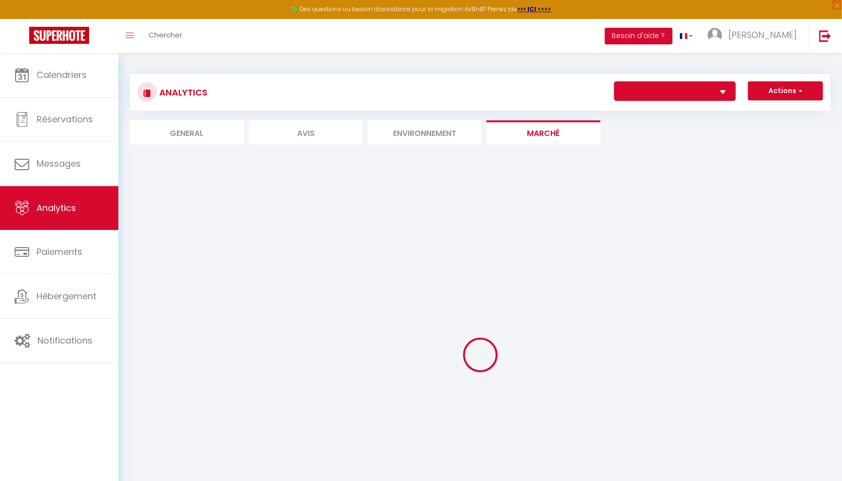
select select "77170"
select select "2"
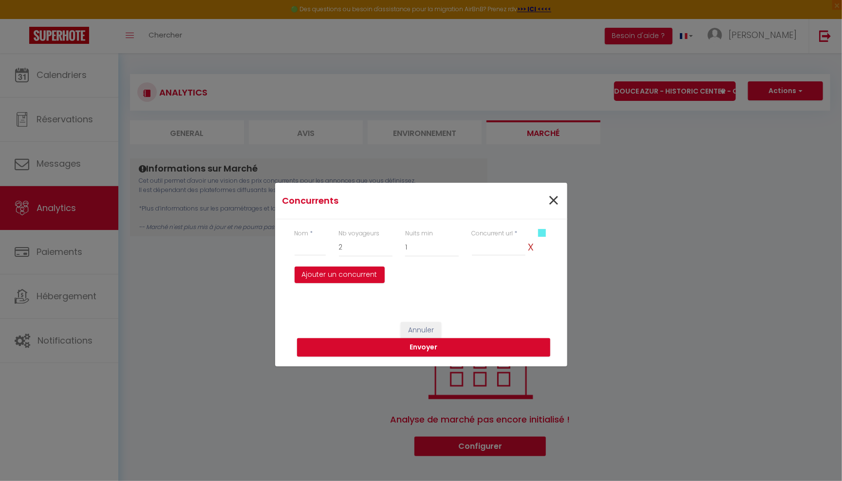
click at [555, 201] on span "×" at bounding box center [554, 200] width 12 height 29
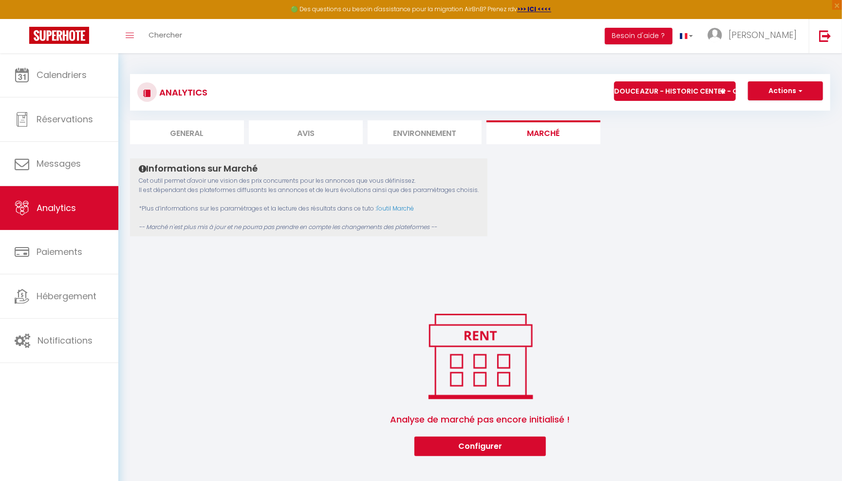
select select "77220"
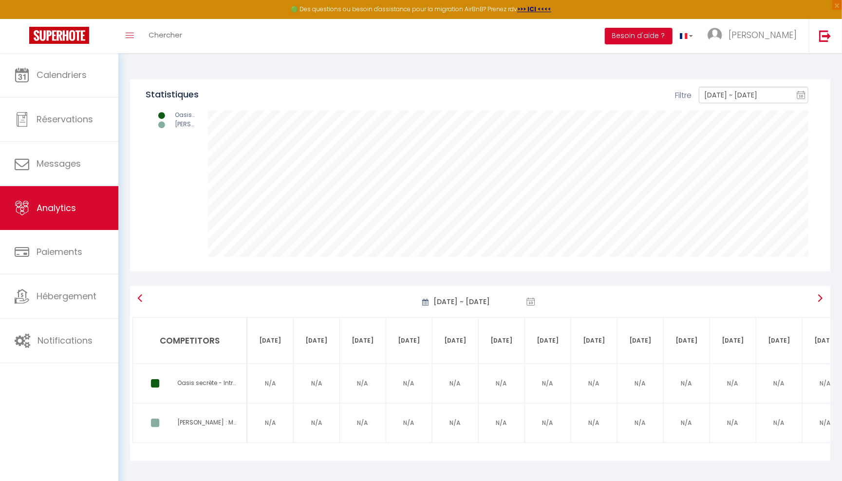
scroll to position [190, 0]
click at [207, 419] on div "Romain : Magnifique appartement patio, hyper centre Avignon" at bounding box center [208, 422] width 63 height 9
click at [147, 421] on div at bounding box center [152, 423] width 38 height 10
click at [151, 421] on icon at bounding box center [155, 423] width 8 height 10
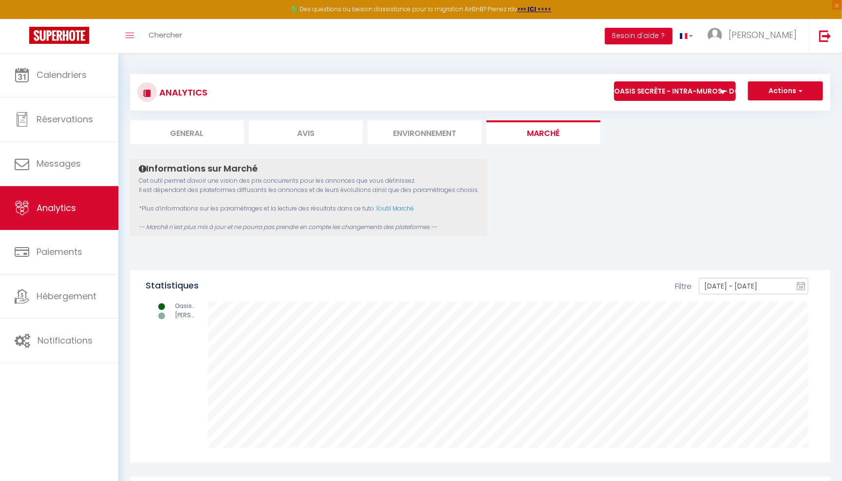
scroll to position [0, 0]
click at [397, 206] on link "l'outil Marché" at bounding box center [396, 208] width 38 height 8
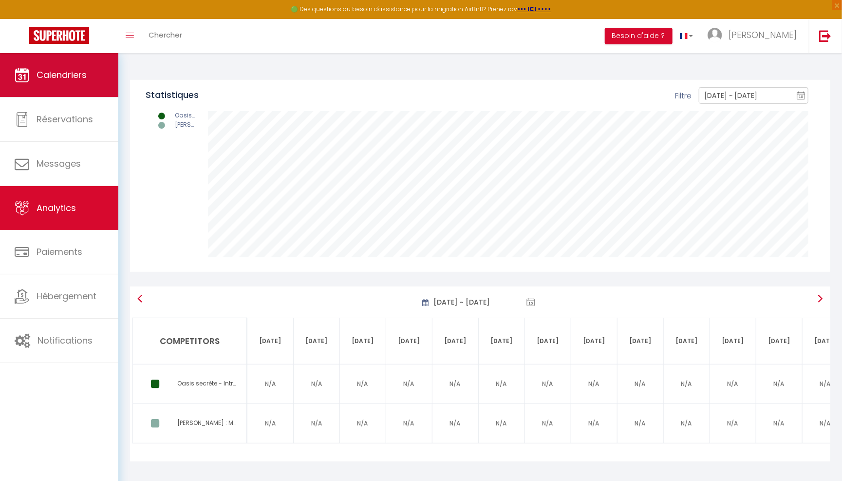
click at [83, 86] on link "Calendriers" at bounding box center [59, 75] width 118 height 44
